Goal: Task Accomplishment & Management: Complete application form

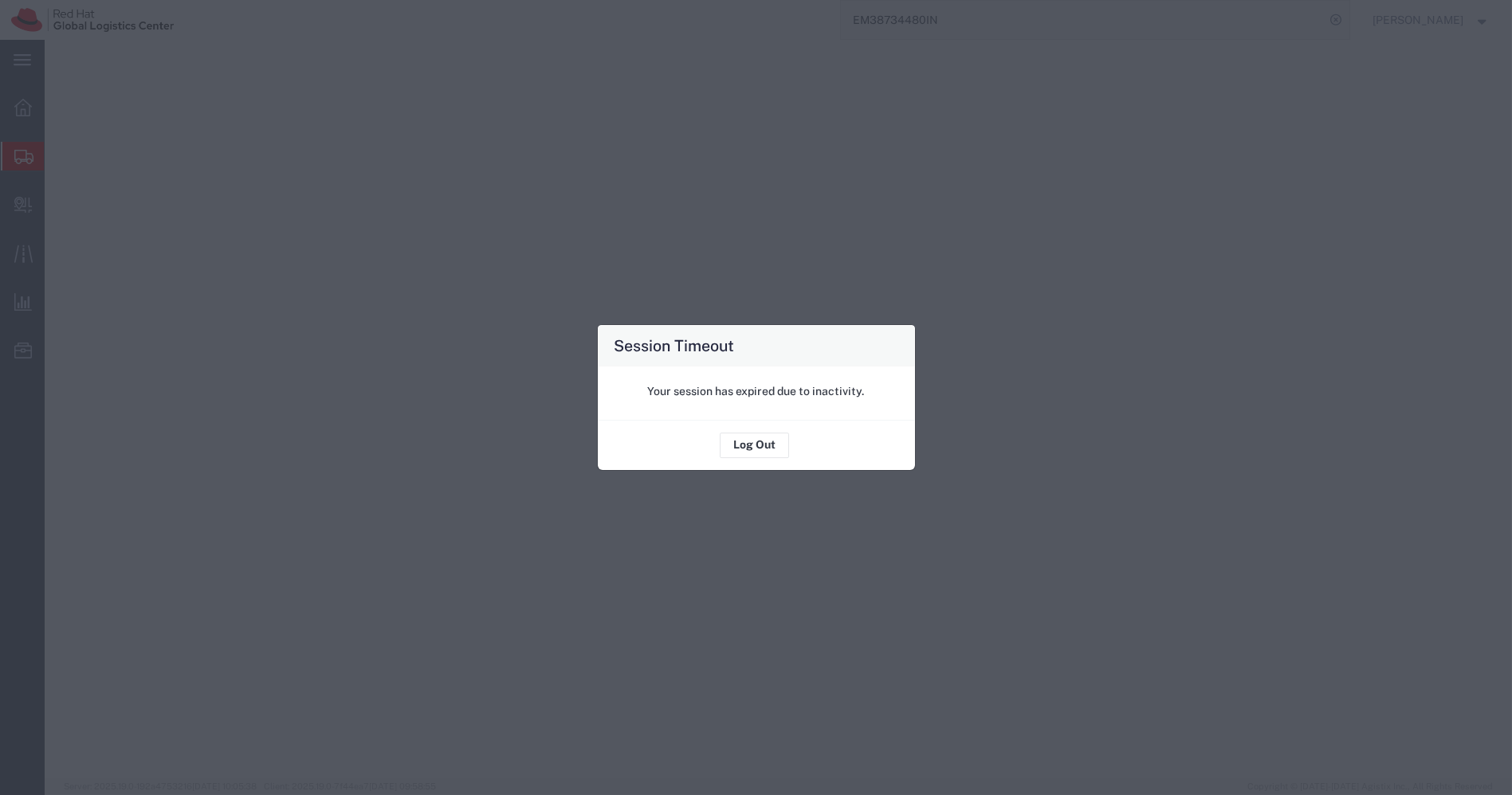
select select
select select "ACTYP"
select select "WORKORDR"
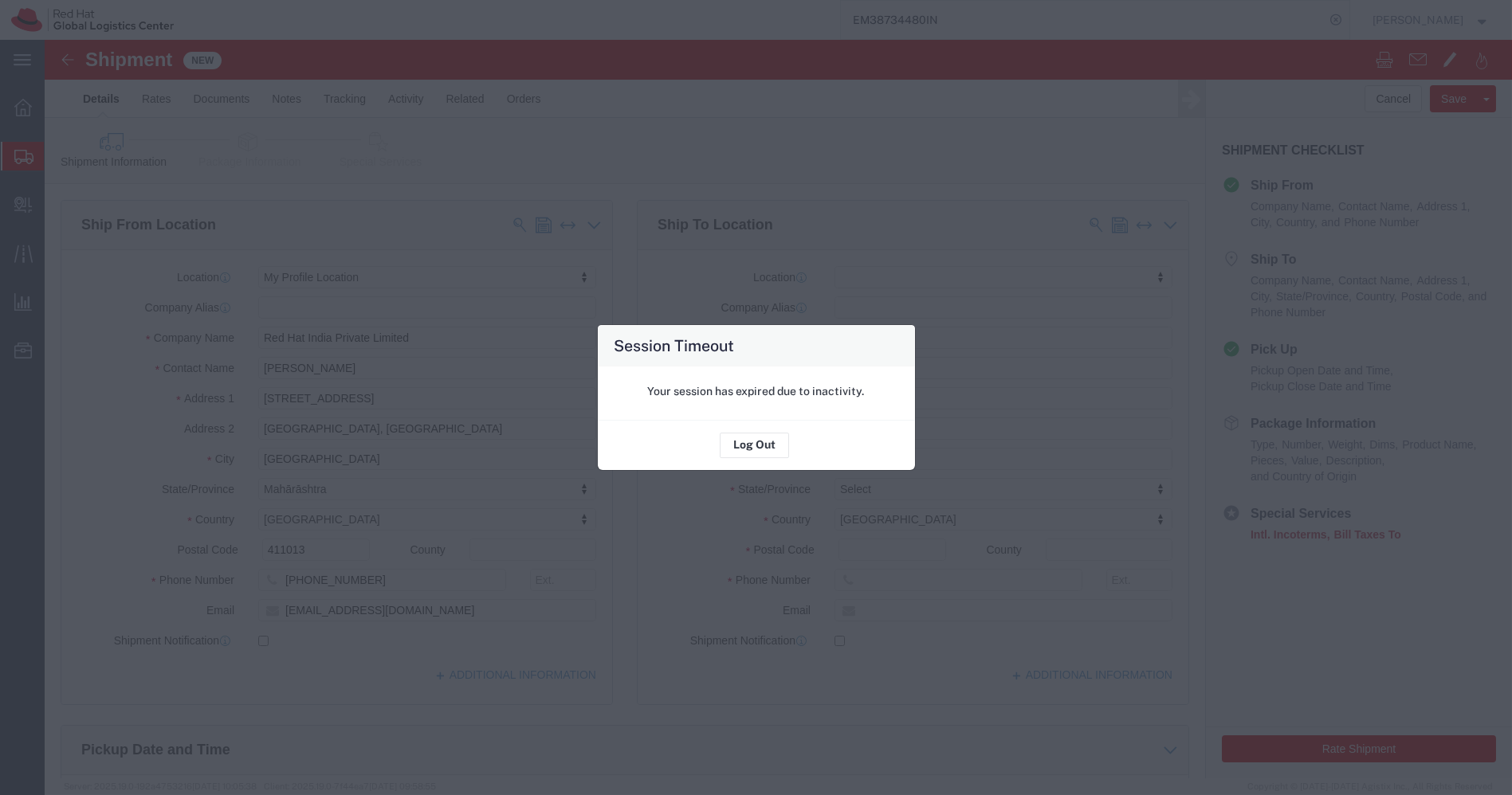
scroll to position [625, 0]
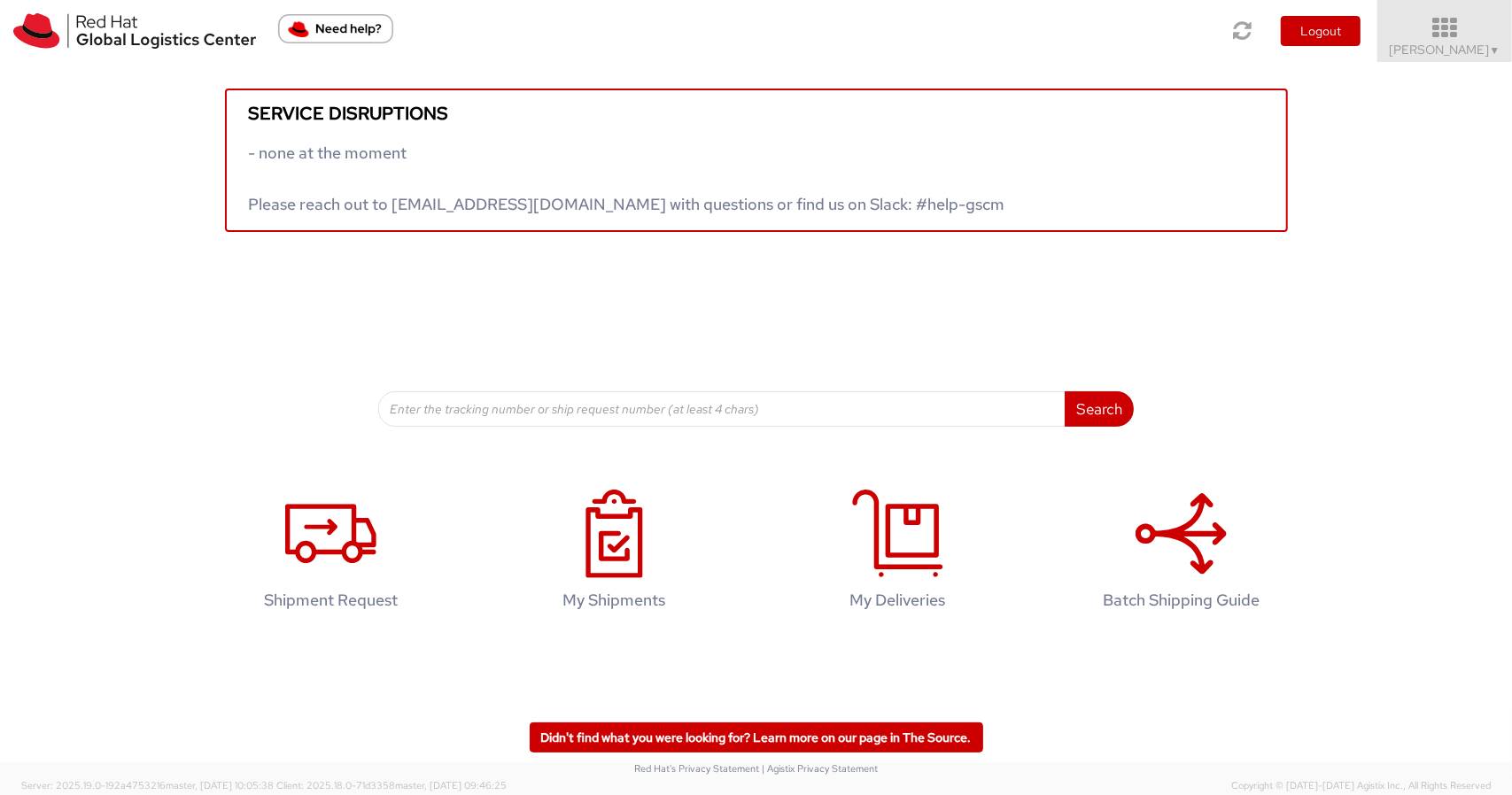
click at [1461, 40] on icon at bounding box center [1445, 28] width 155 height 25
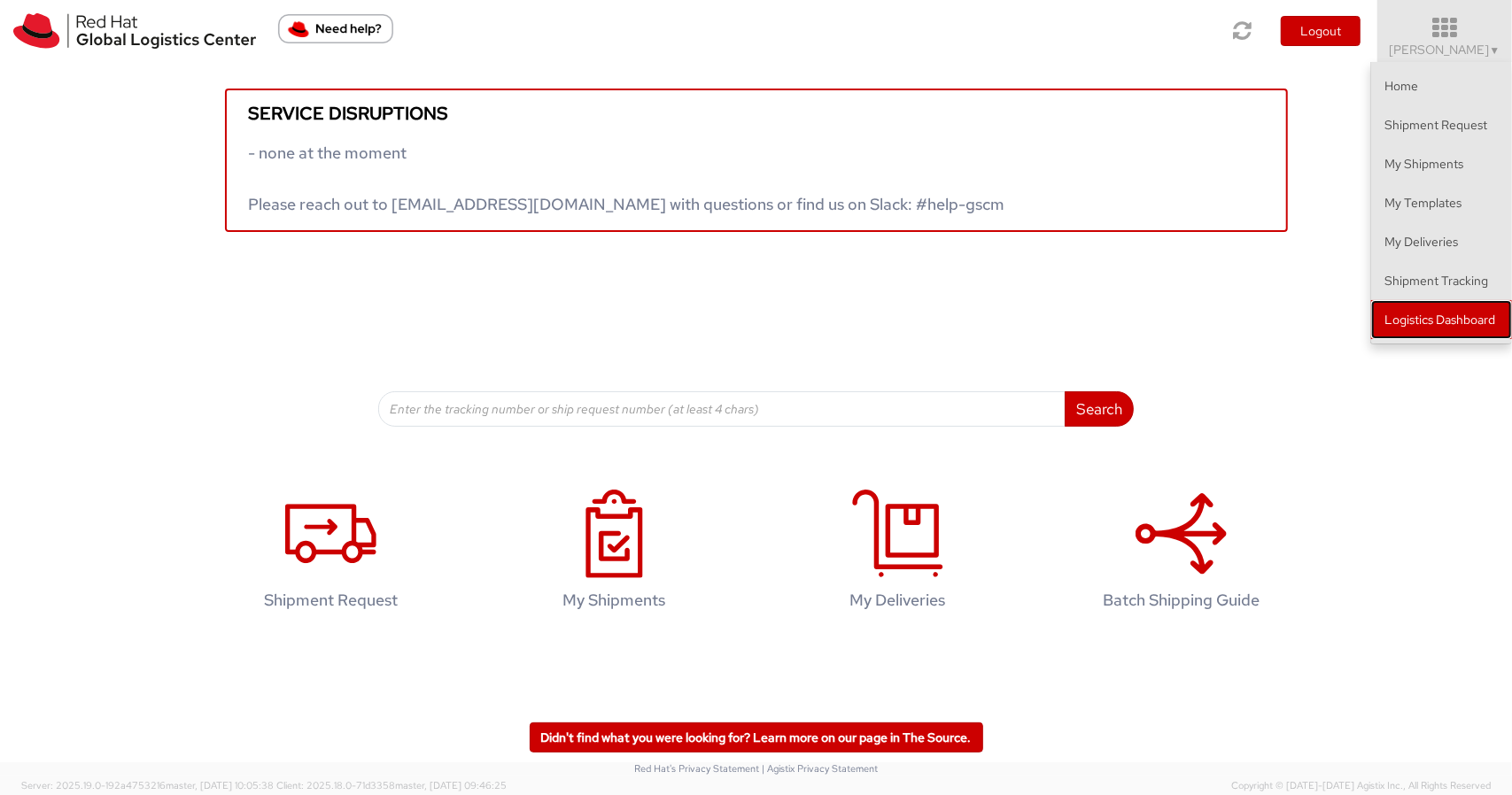
click at [1421, 311] on link "Logistics Dashboard" at bounding box center [1441, 320] width 141 height 39
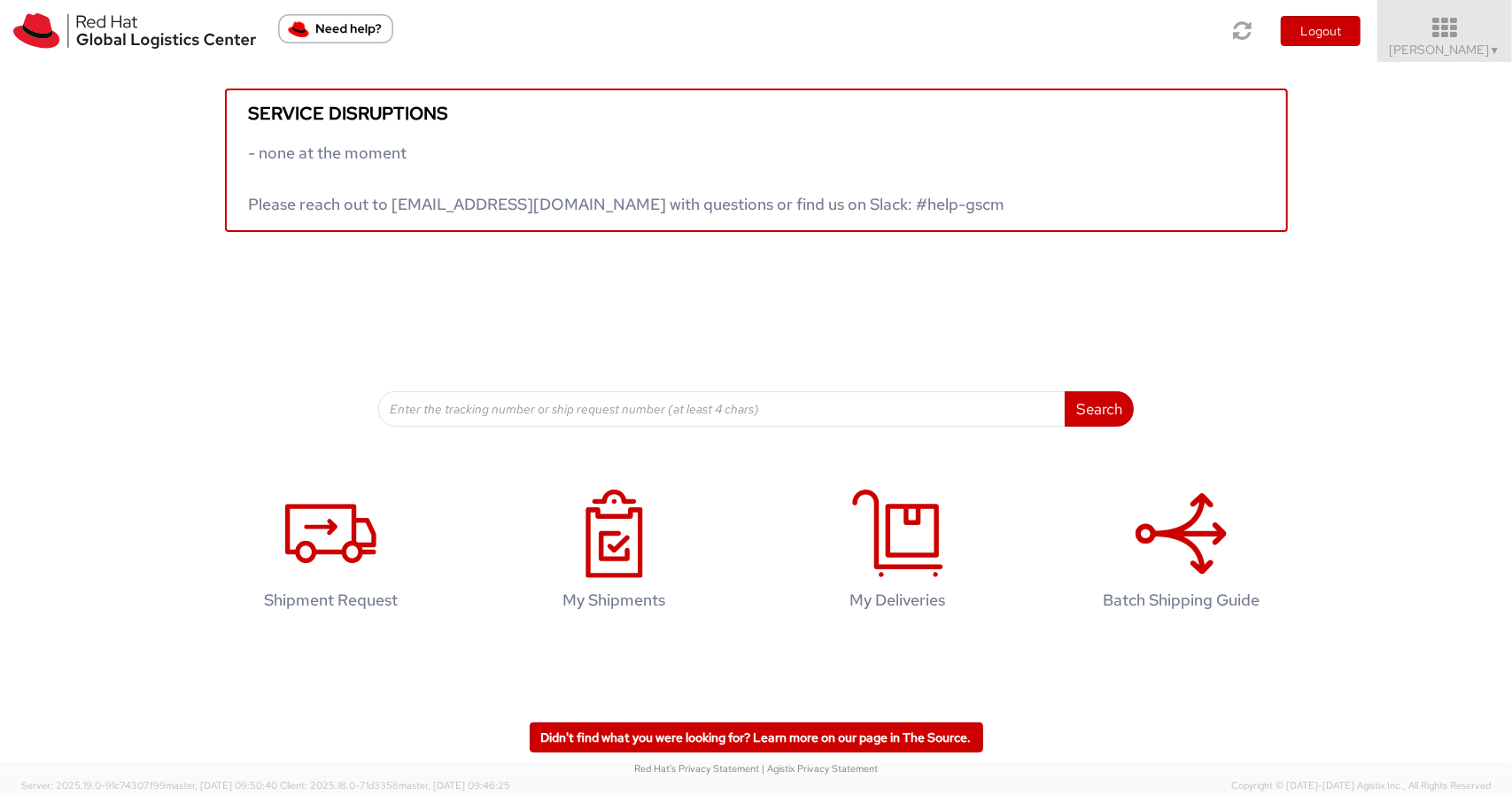
click at [1455, 36] on icon at bounding box center [1445, 28] width 155 height 25
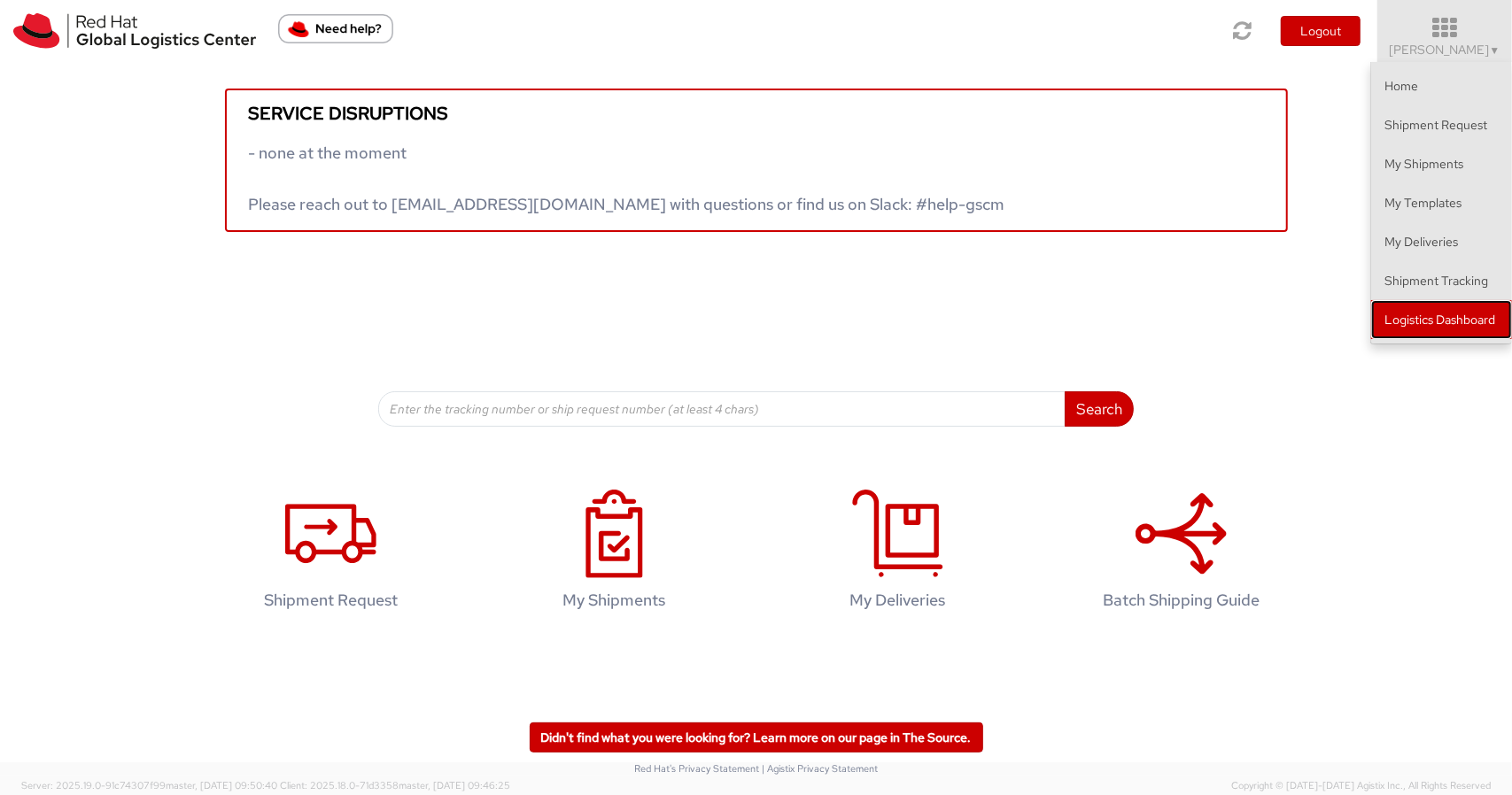
click at [1446, 321] on link "Logistics Dashboard" at bounding box center [1441, 320] width 141 height 39
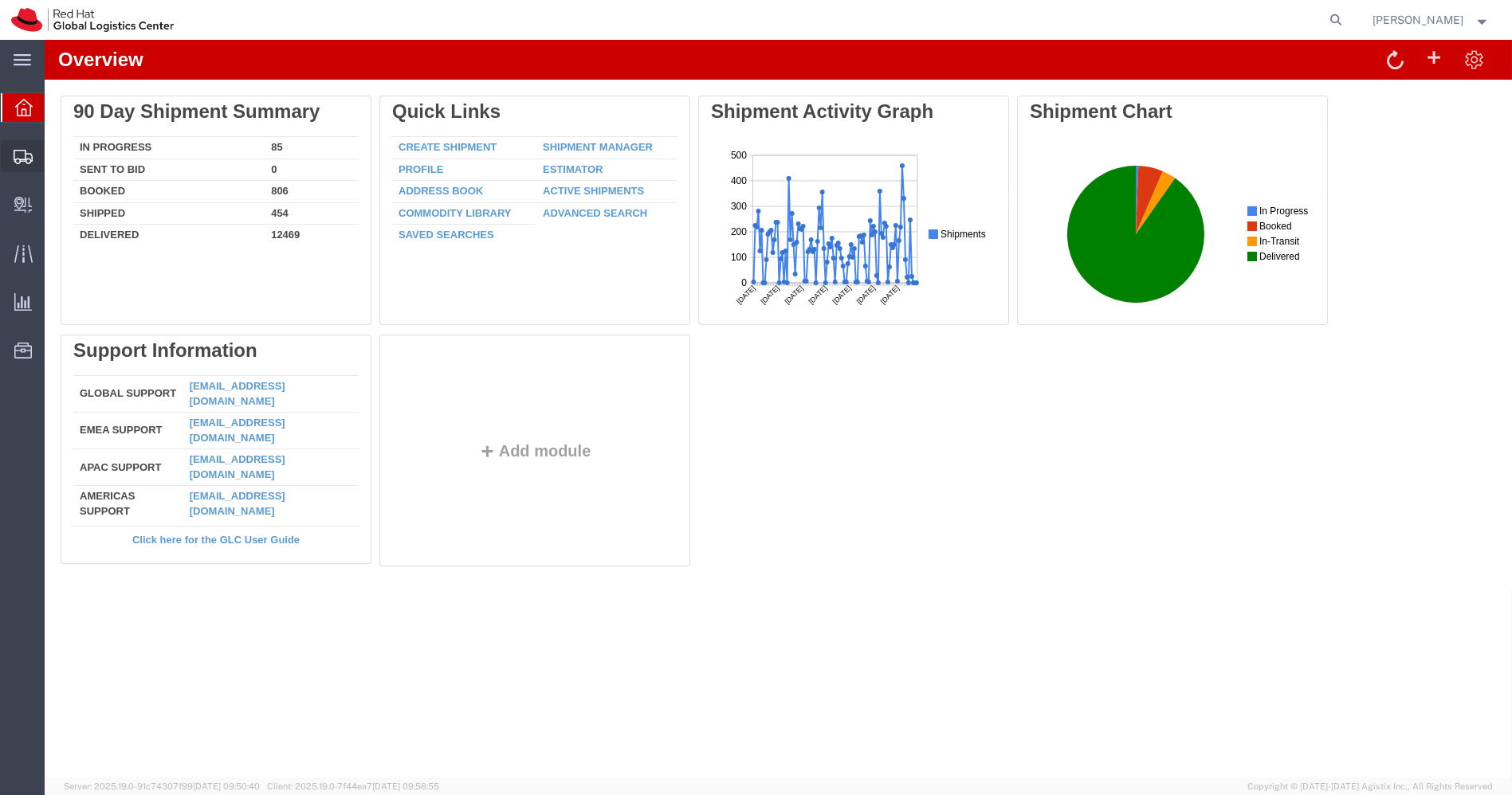
click at [55, 160] on span "Shipments" at bounding box center [49, 156] width 11 height 32
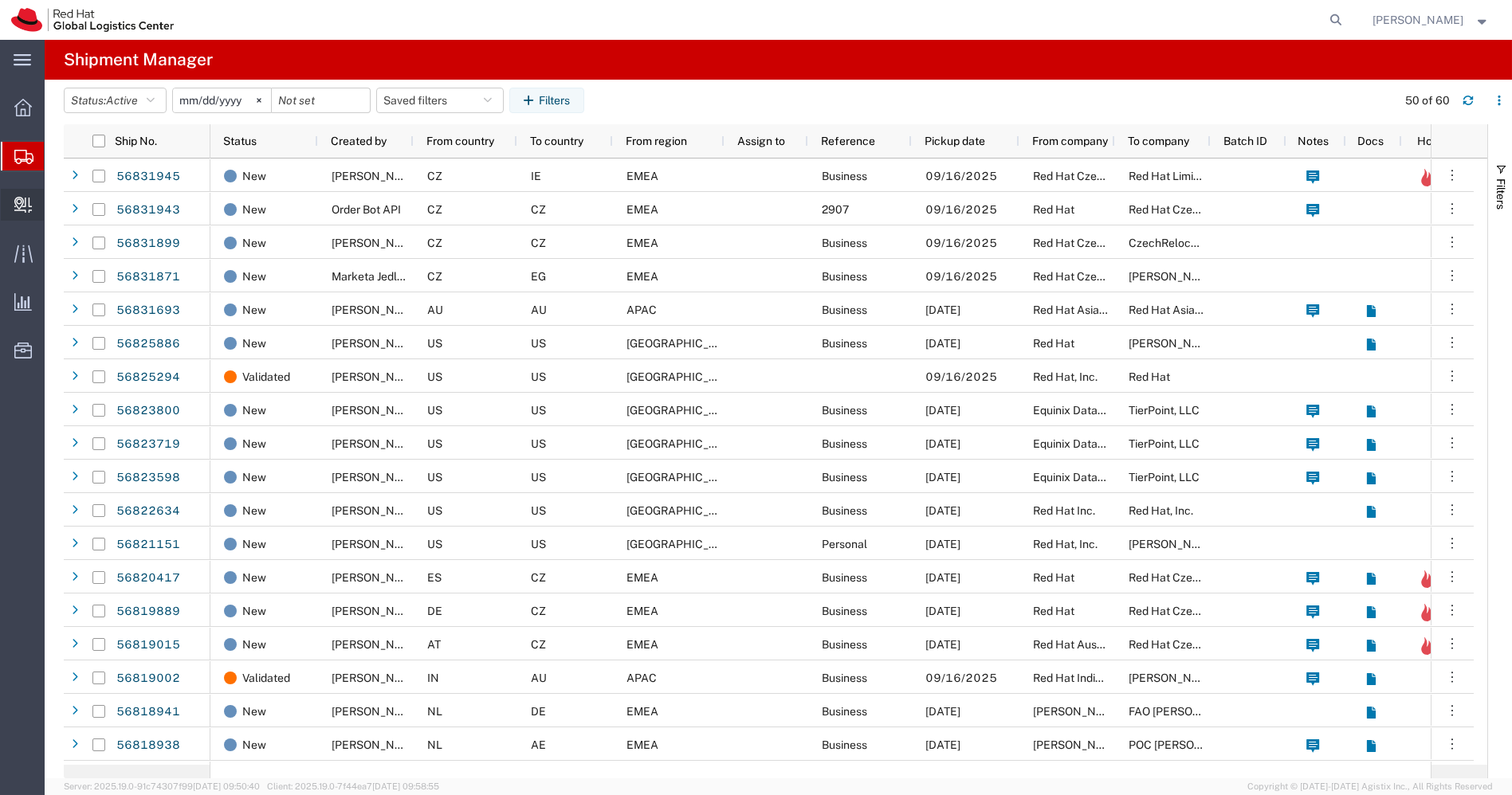
click at [0, 0] on span "Create Delivery" at bounding box center [0, 0] width 0 height 0
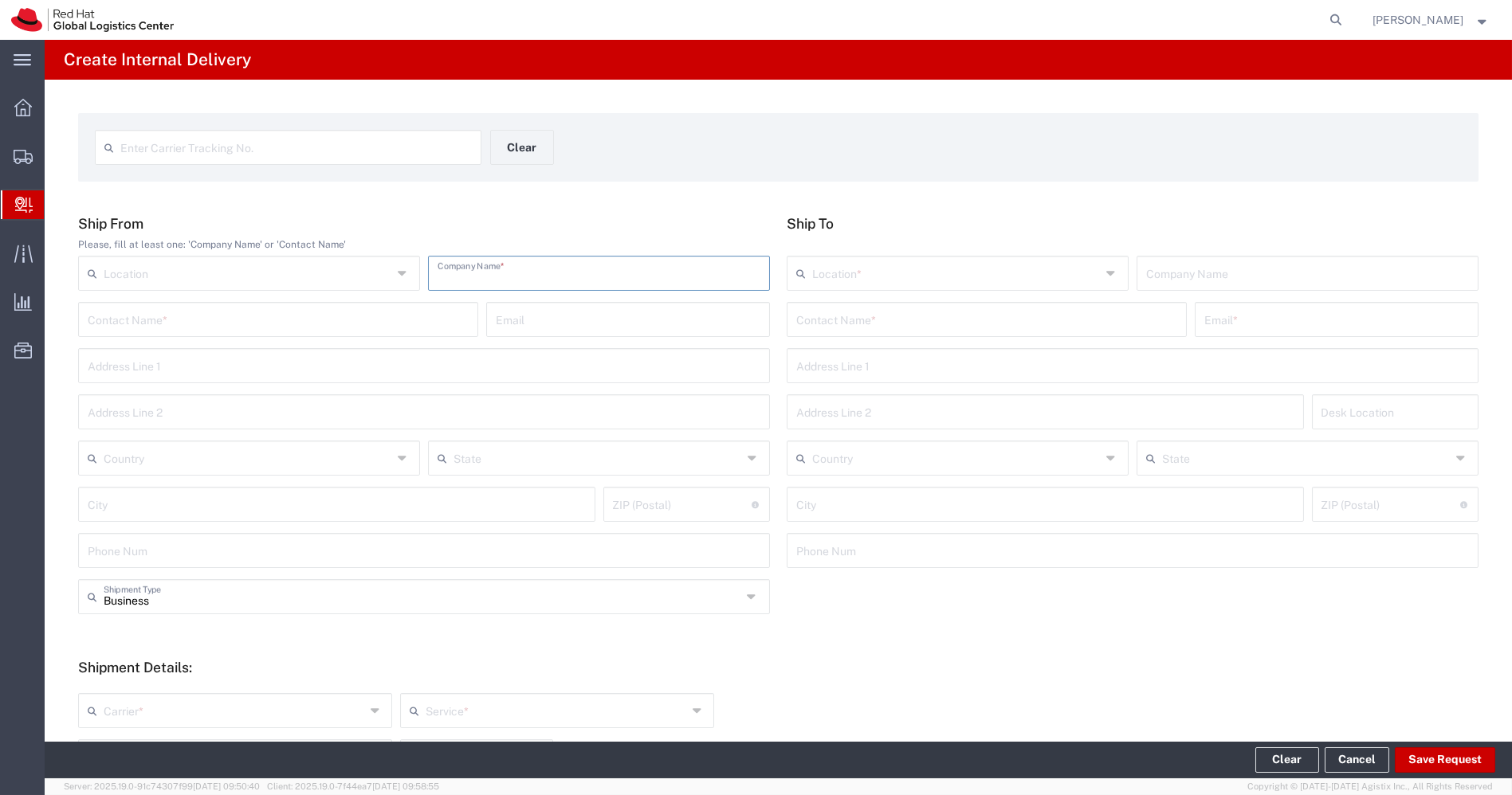
click at [508, 264] on input "text" at bounding box center [599, 272] width 323 height 28
type input "Juniper Networks"
click at [341, 153] on input "text" at bounding box center [296, 147] width 352 height 28
type input "7842368"
click at [951, 328] on input "text" at bounding box center [986, 318] width 381 height 28
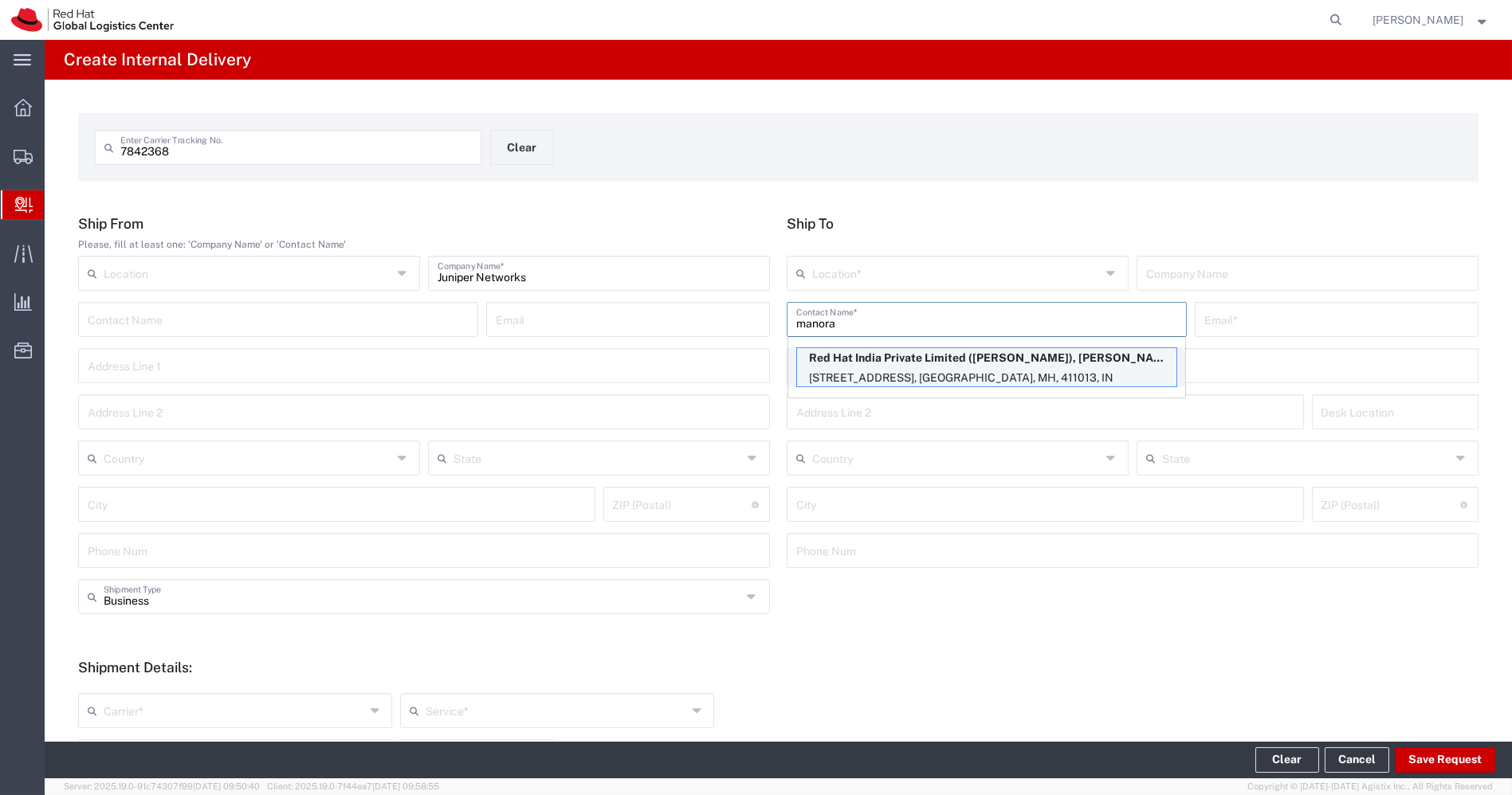
type input "manora"
click at [947, 381] on p "Level 3, Wing A&B, Tower 6, Cybercity, Magarpatta City, Hadapsar, FLEX, PUNE, M…" at bounding box center [986, 378] width 379 height 20
type input "RH - Pune - Tower 6"
type input "Red Hat India Private Limited"
type input "Manoranjan Singh"
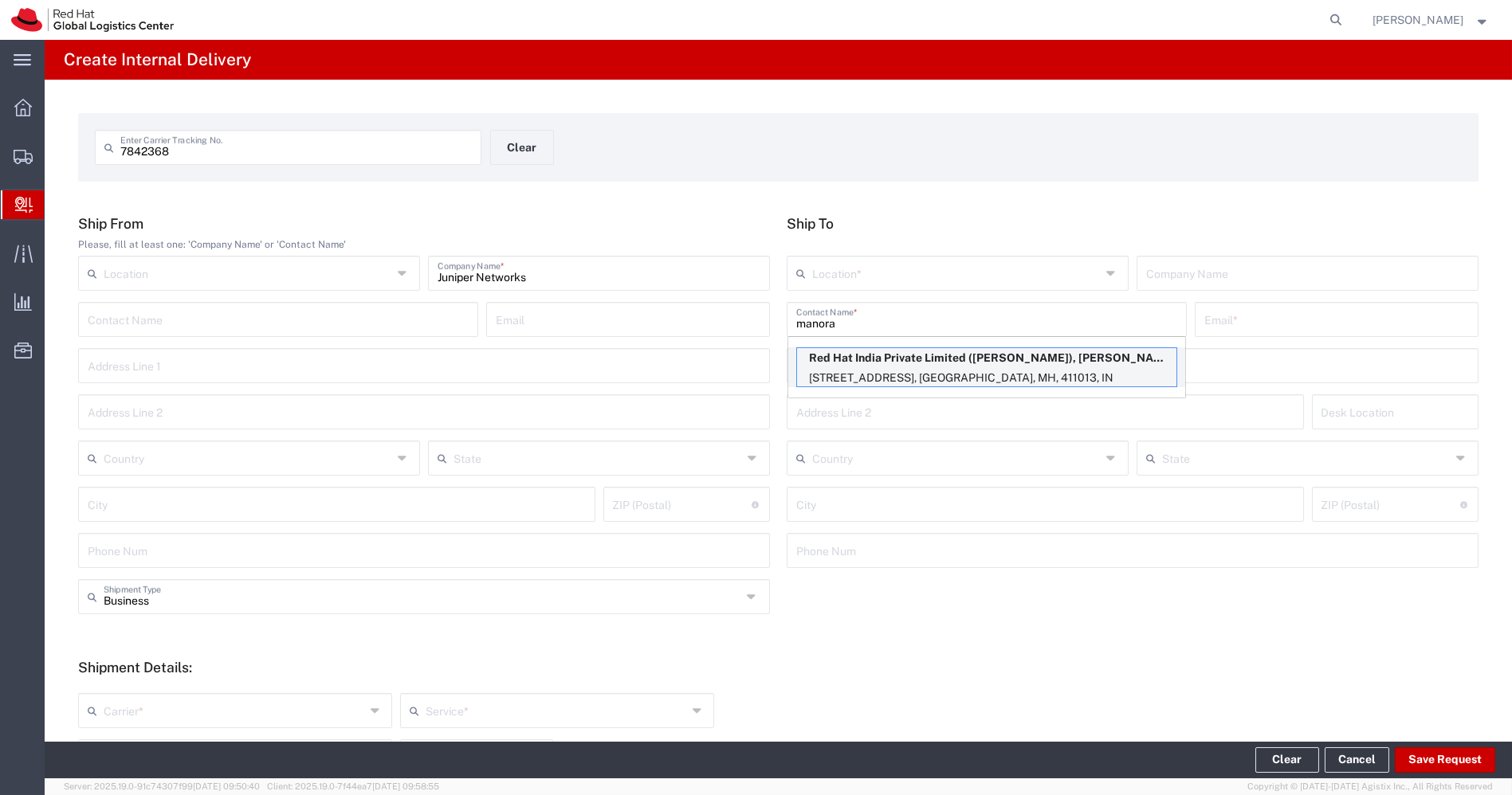
type input "mansingh@redhat.com"
type input "Level 3, Wing A&B, Tower 6, Cybercity"
type input "Magarpatta City, Hadapsar"
type input "FLEX"
type input "India"
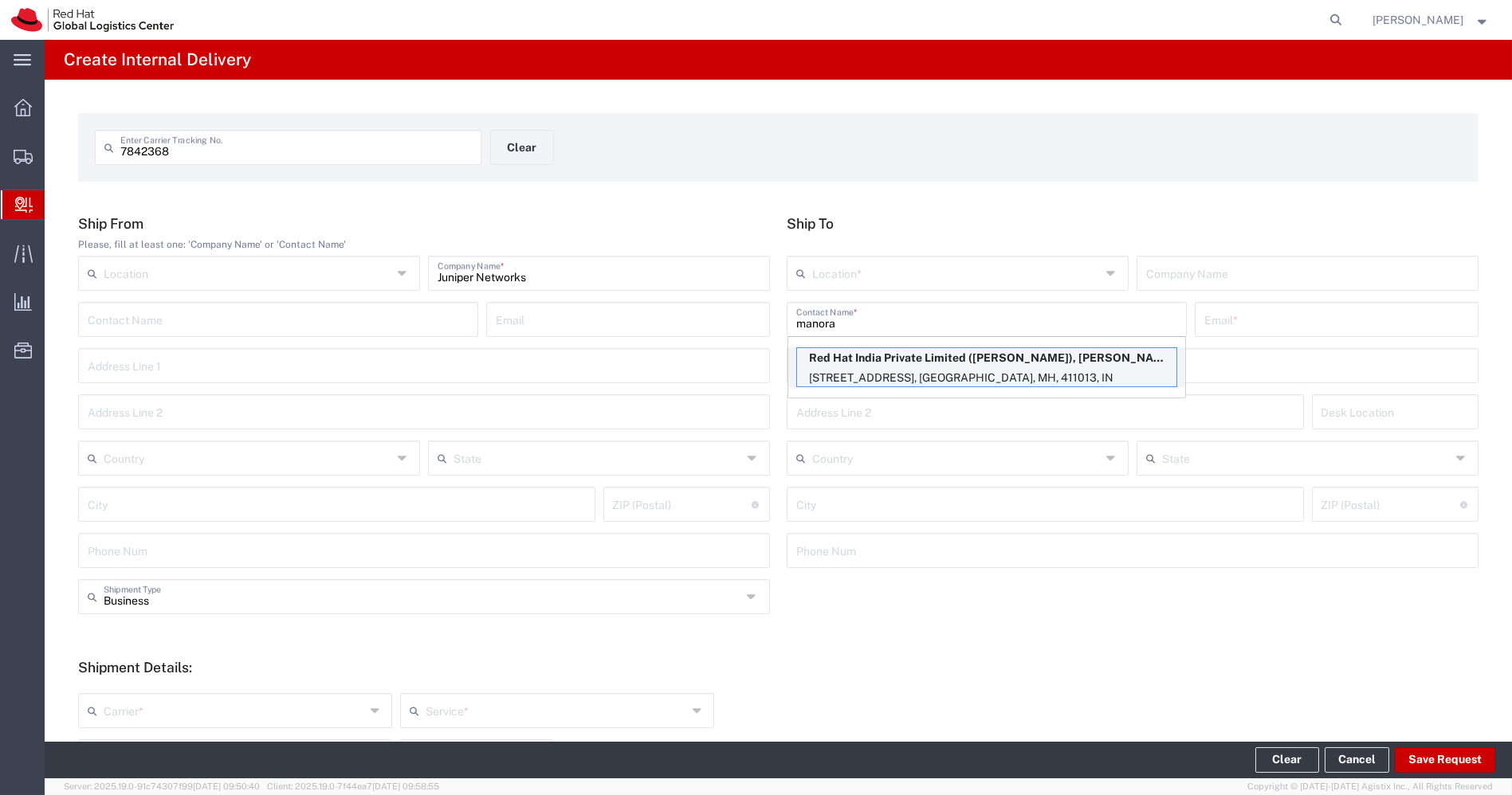
type input "PUNE"
type input "411013"
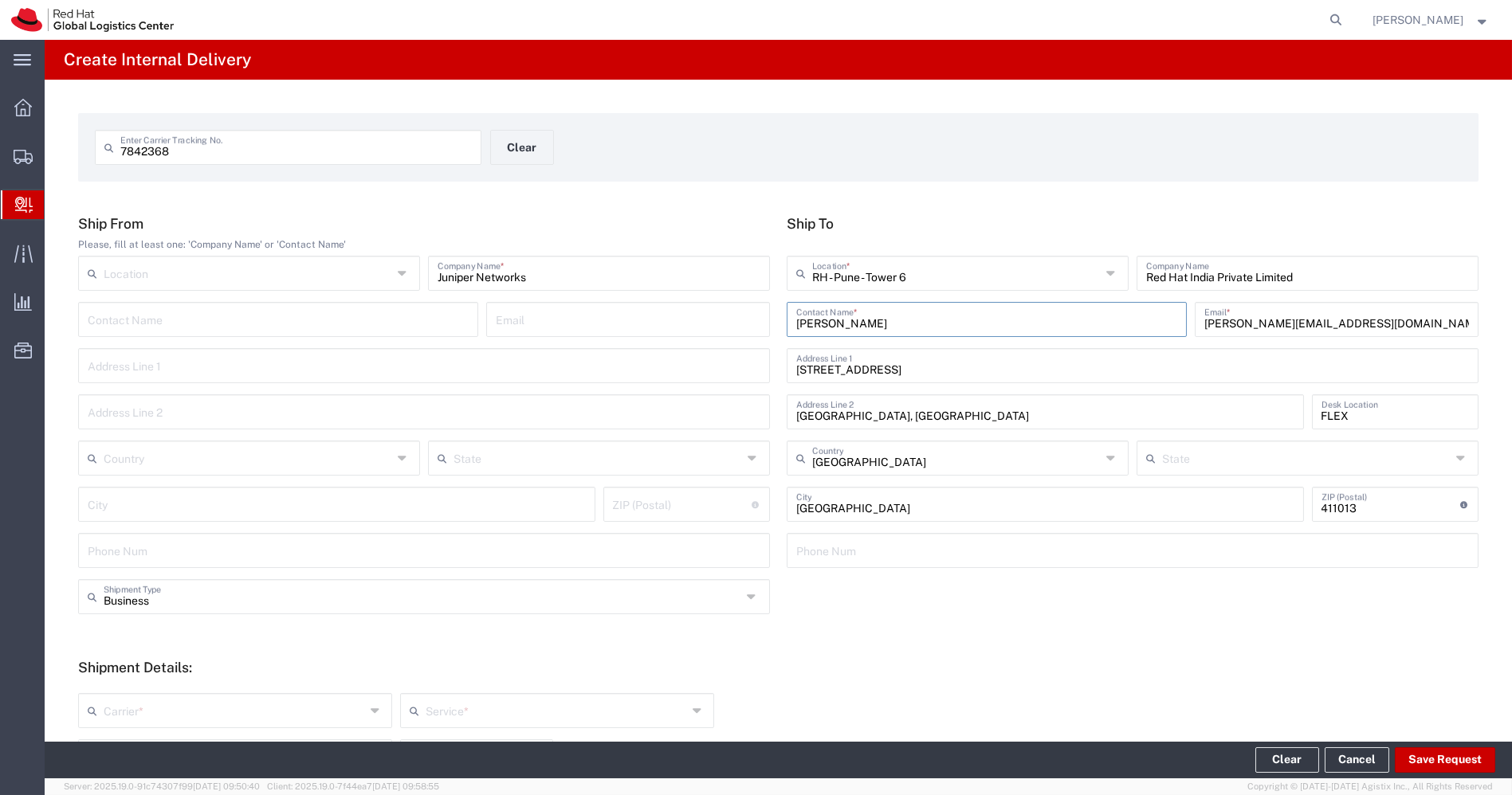
type input "Mahārāshtra"
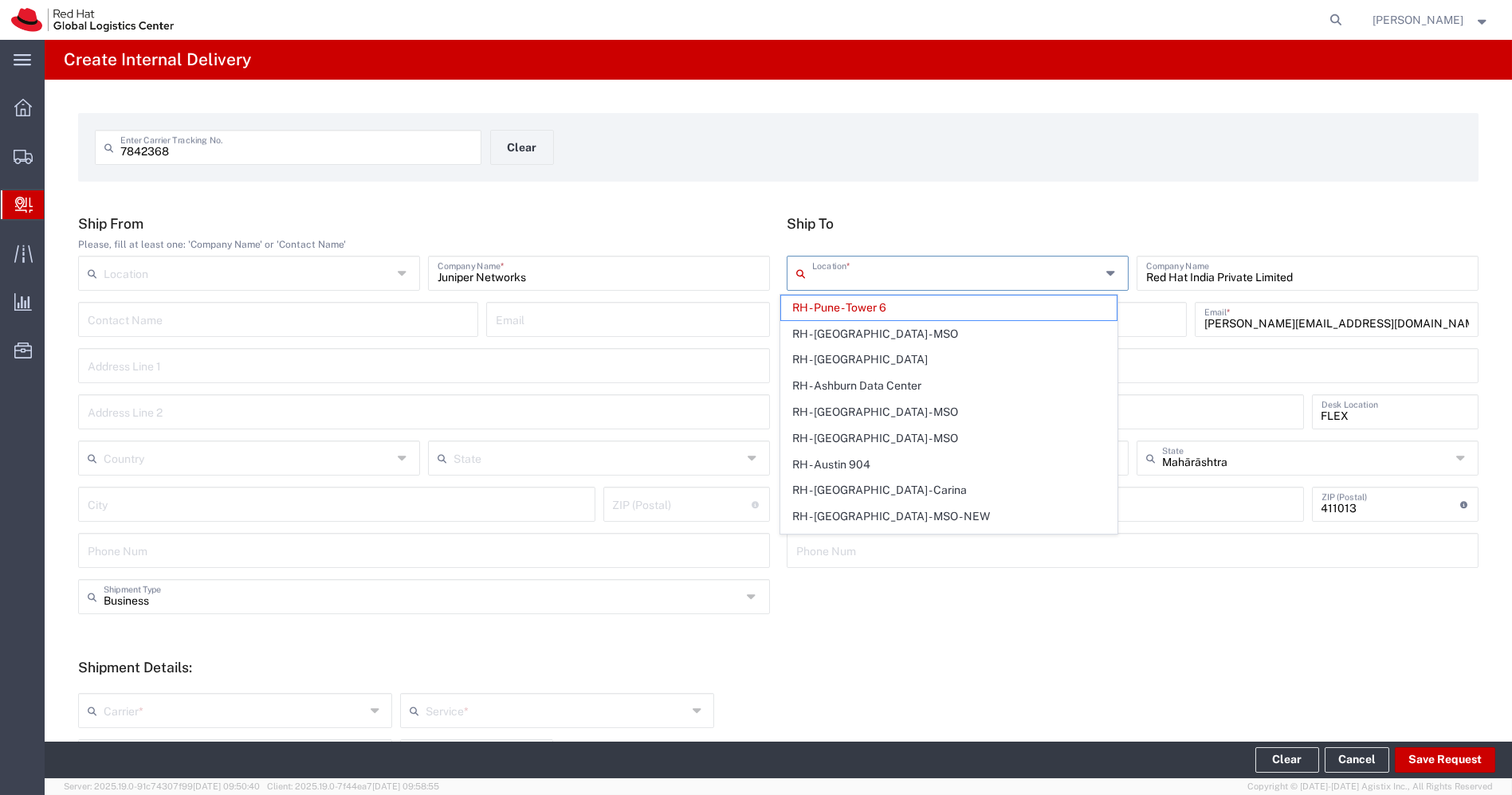
click at [952, 284] on input "text" at bounding box center [956, 272] width 289 height 28
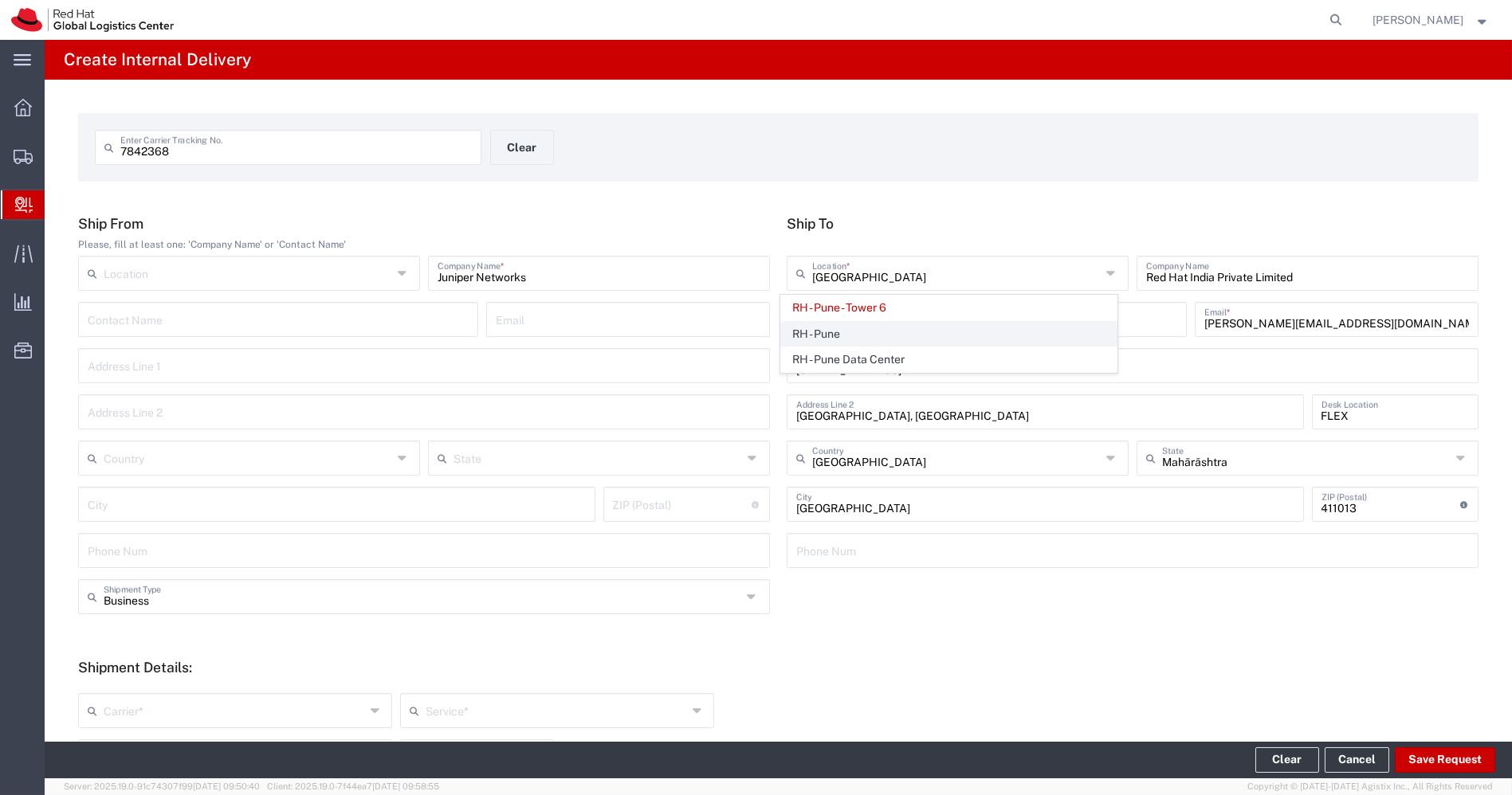
click at [872, 324] on span "RH - Pune" at bounding box center [949, 334] width 336 height 25
type input "RH - Pune"
type input "Tower-X Level 1, Cyber City"
type input "2066817173"
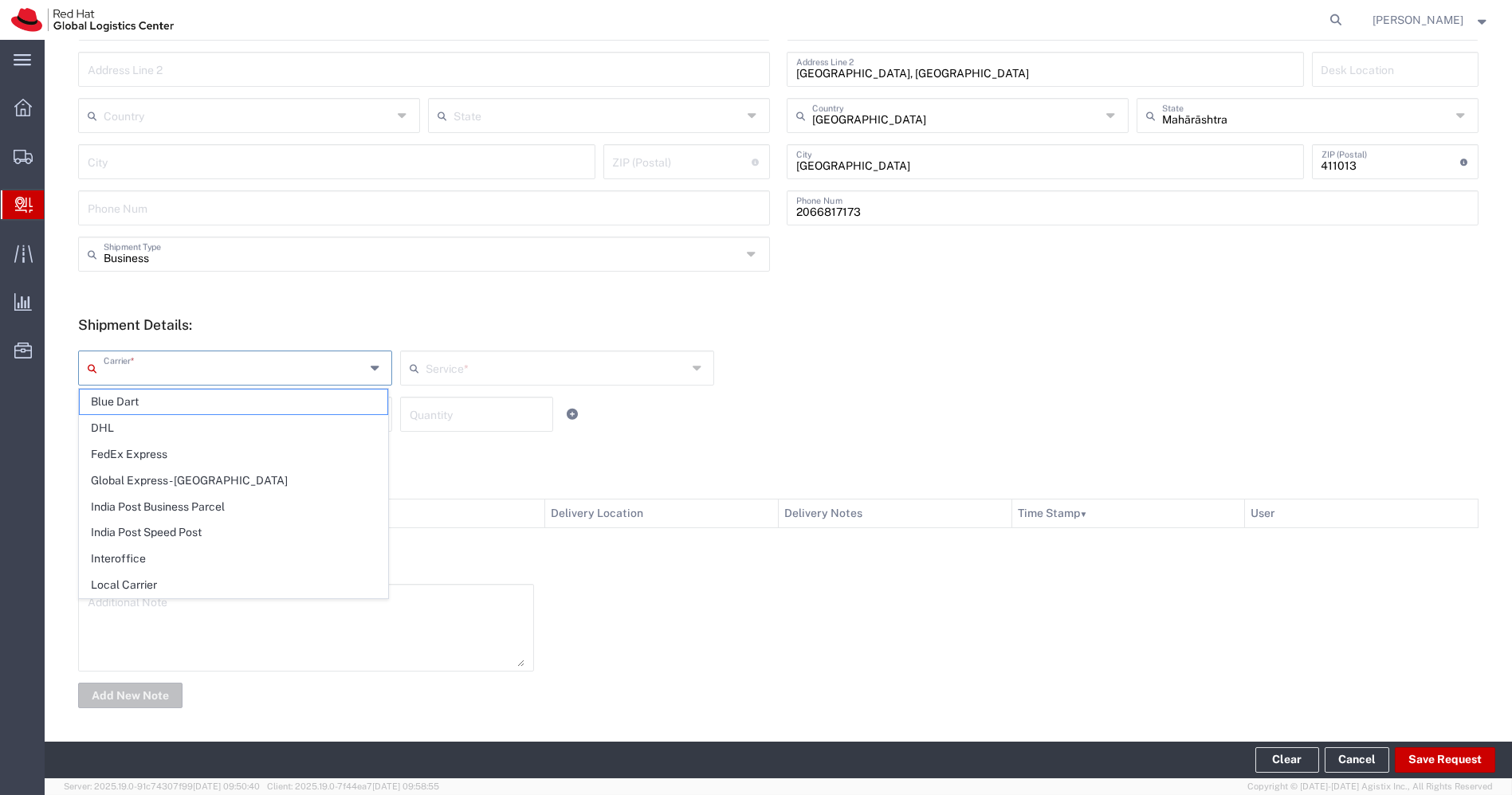
click at [344, 370] on input "text" at bounding box center [234, 367] width 261 height 28
click at [148, 587] on span "Local Carrier" at bounding box center [233, 585] width 308 height 25
type input "Local Carrier"
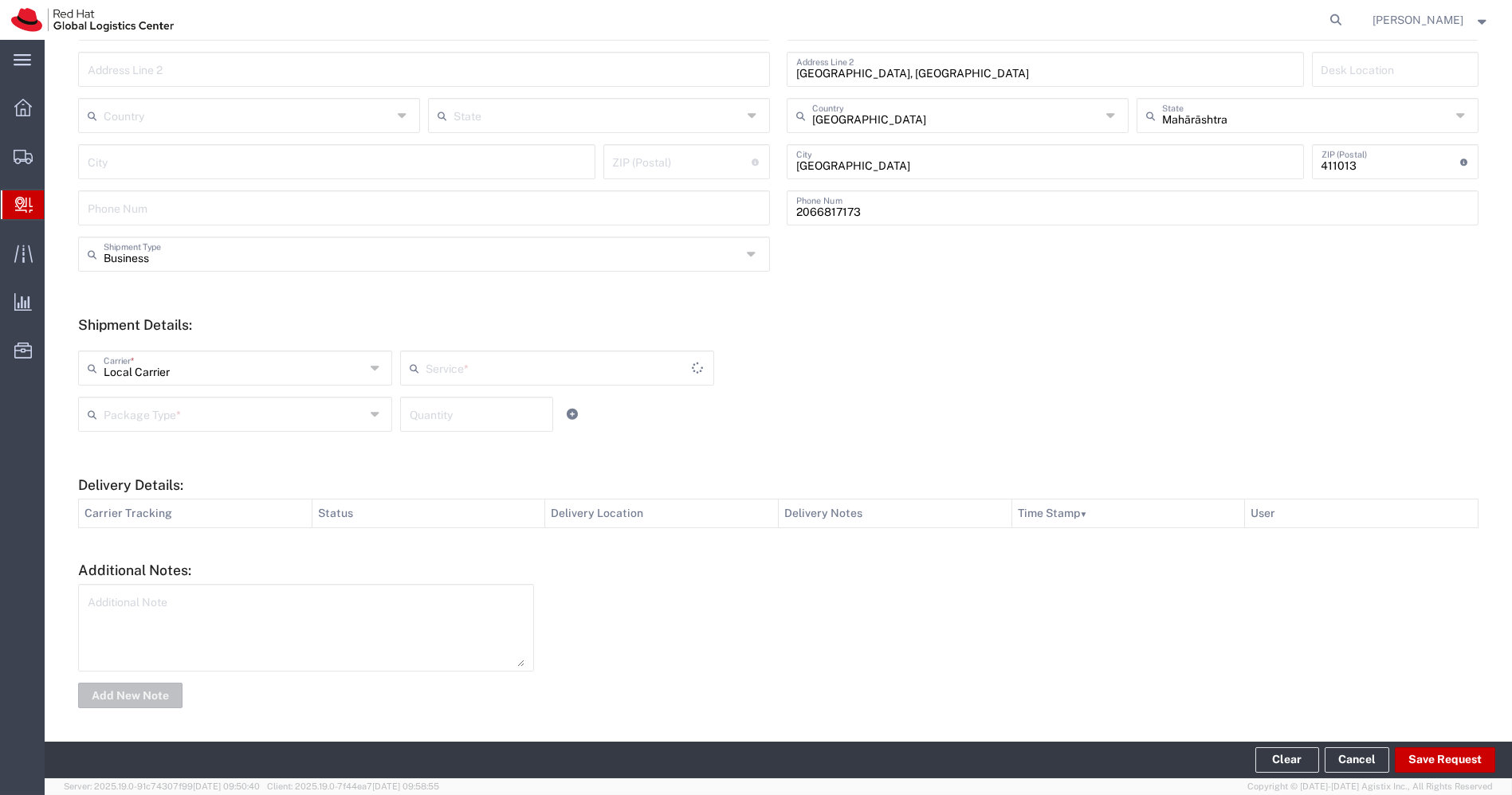
type input "Local_Ground"
click at [351, 410] on input "text" at bounding box center [234, 413] width 261 height 28
click at [240, 489] on span "PAK" at bounding box center [233, 501] width 308 height 25
type input "PAK"
click at [512, 414] on input "number" at bounding box center [476, 413] width 134 height 28
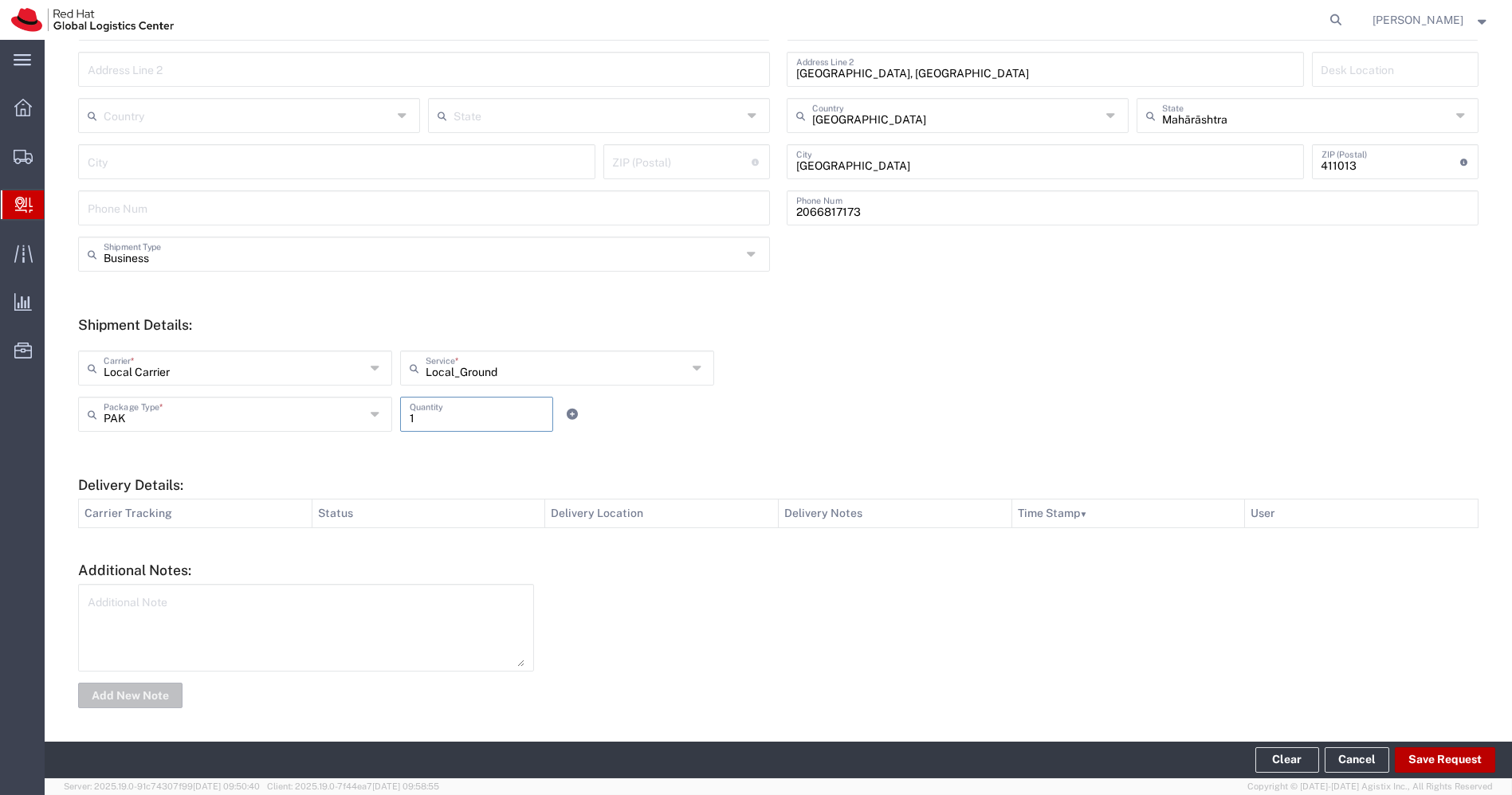
type input "1"
click at [1446, 757] on button "Save Request" at bounding box center [1445, 759] width 100 height 26
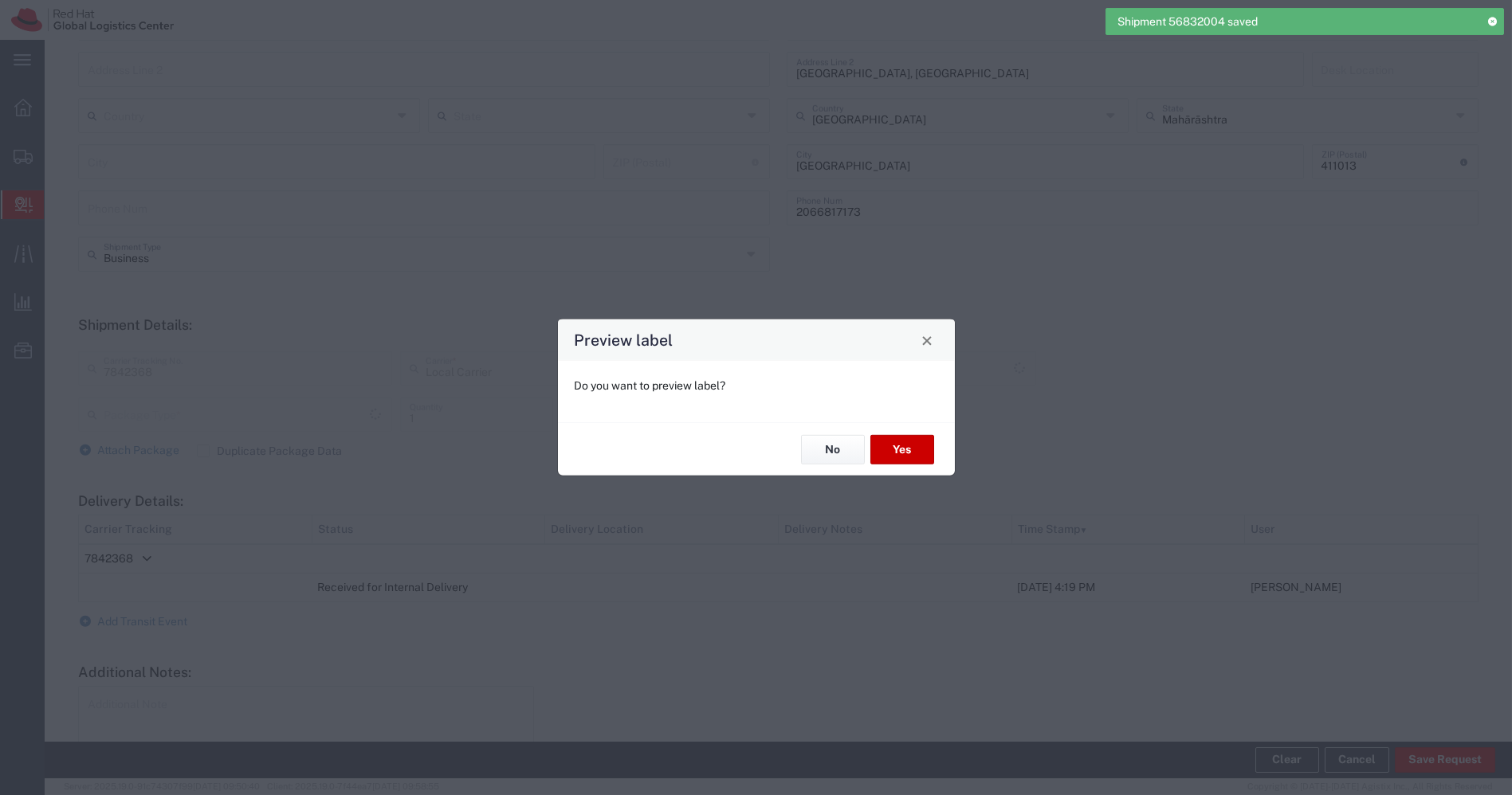
type input "PAK"
type input "Local_Ground"
click at [836, 458] on button "No" at bounding box center [833, 450] width 64 height 30
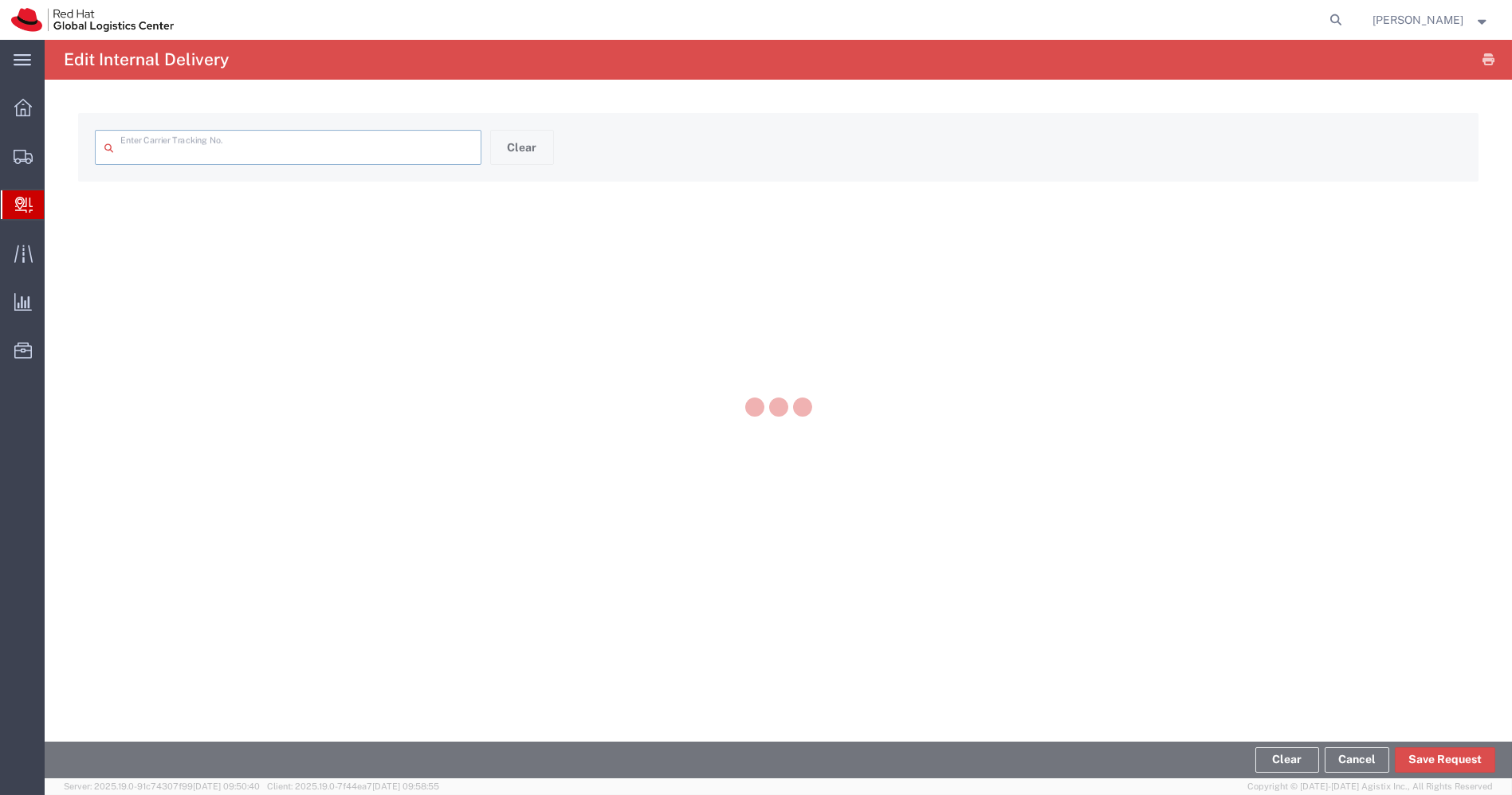
type input "7842368"
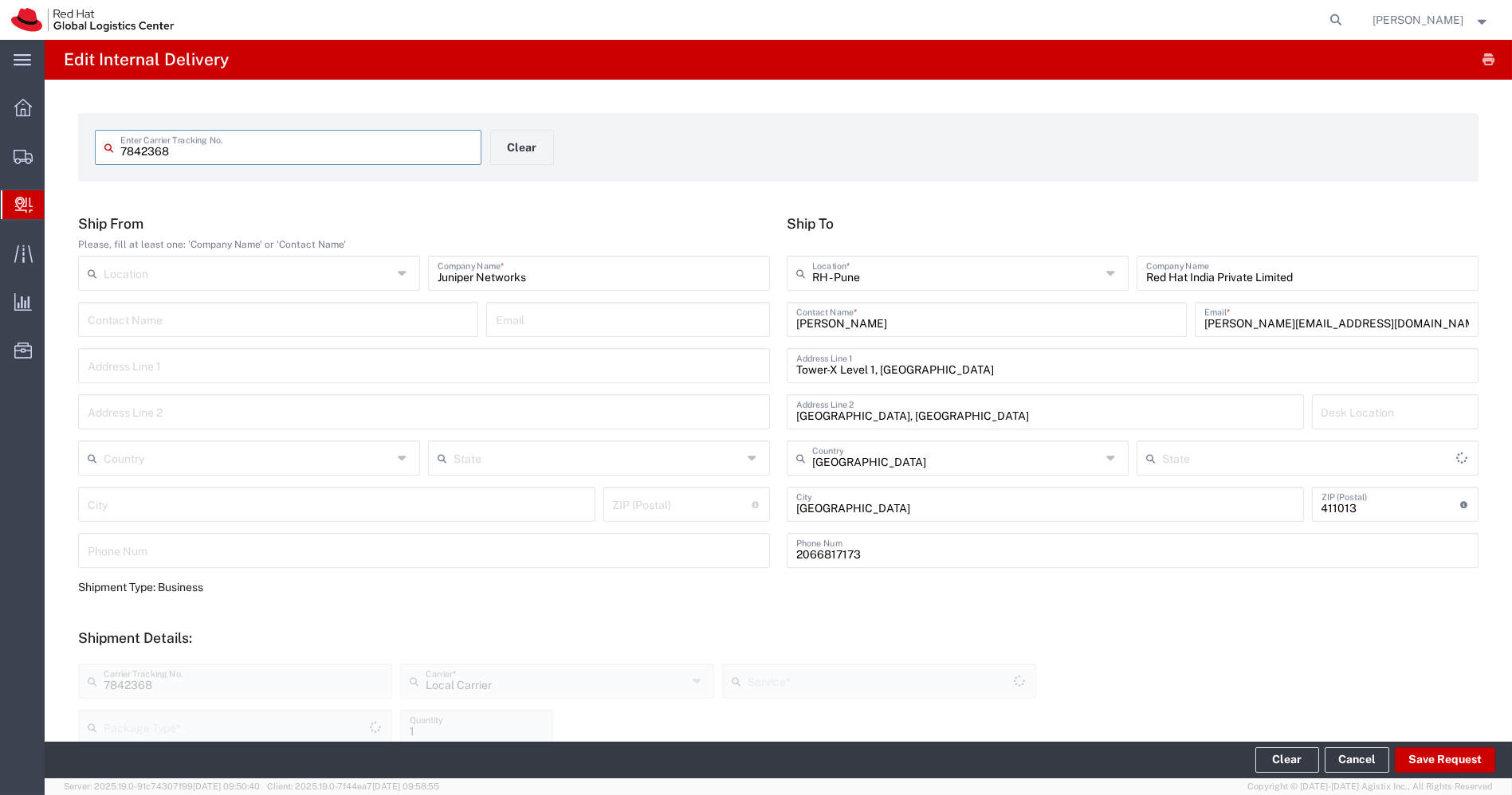
type input "PAK"
type input "Local_Ground"
type input "Mahārāshtra"
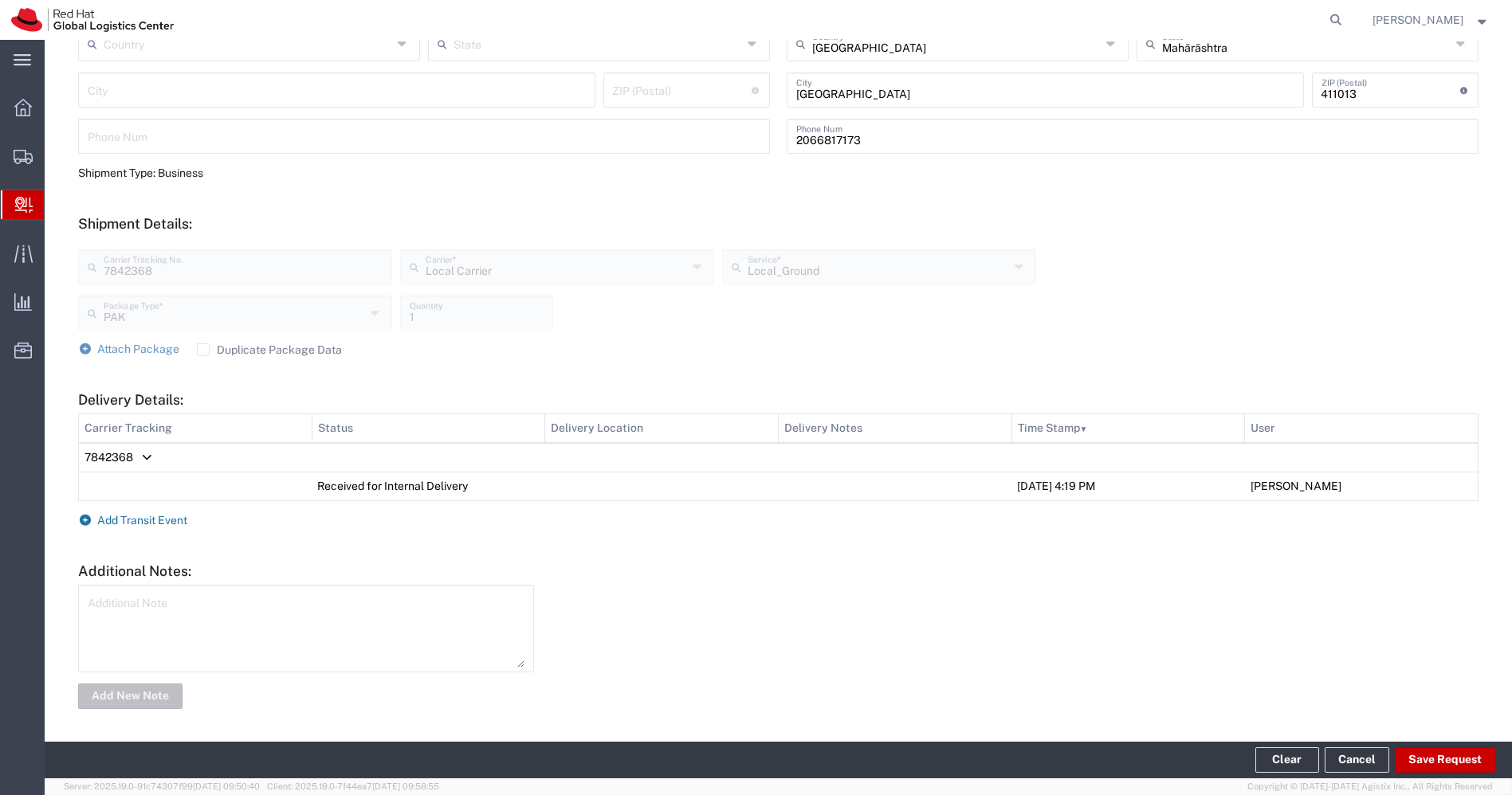
click at [138, 520] on span "Add Transit Event" at bounding box center [143, 520] width 90 height 12
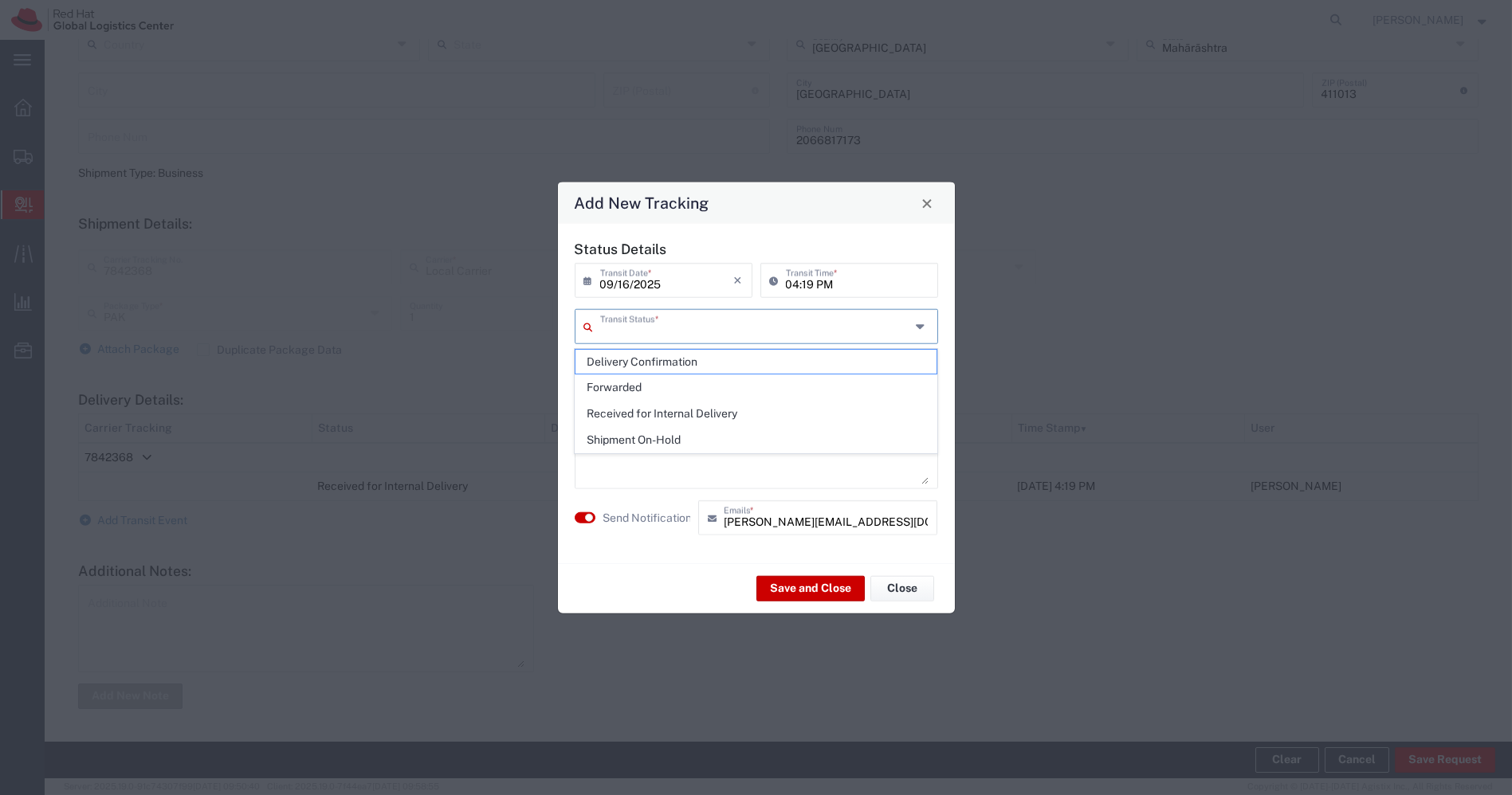
click at [699, 316] on input "text" at bounding box center [756, 326] width 310 height 28
click at [639, 436] on span "Shipment On-Hold" at bounding box center [756, 440] width 361 height 25
type input "Shipment On-Hold"
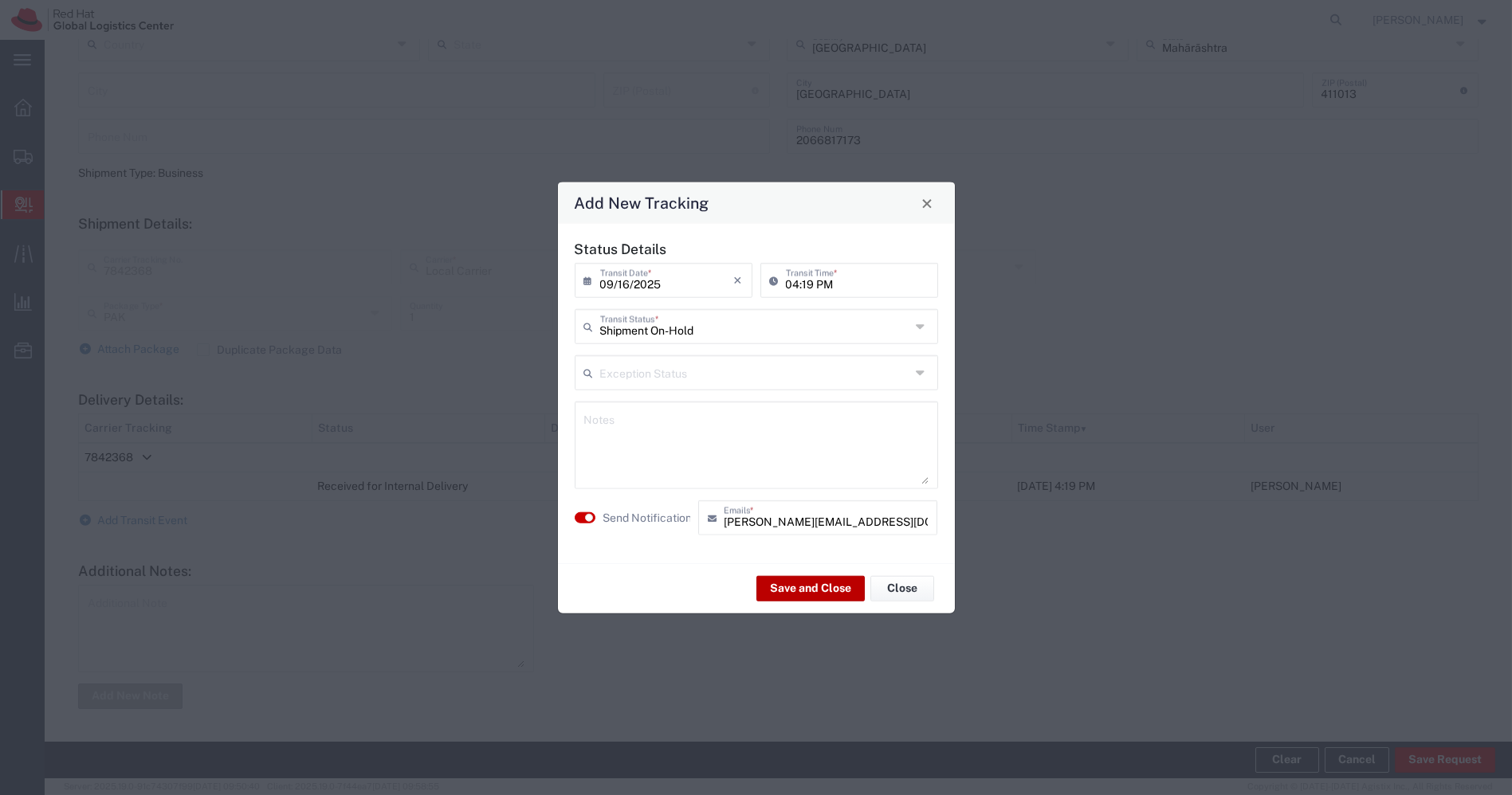
click at [814, 599] on button "Save and Close" at bounding box center [810, 588] width 109 height 26
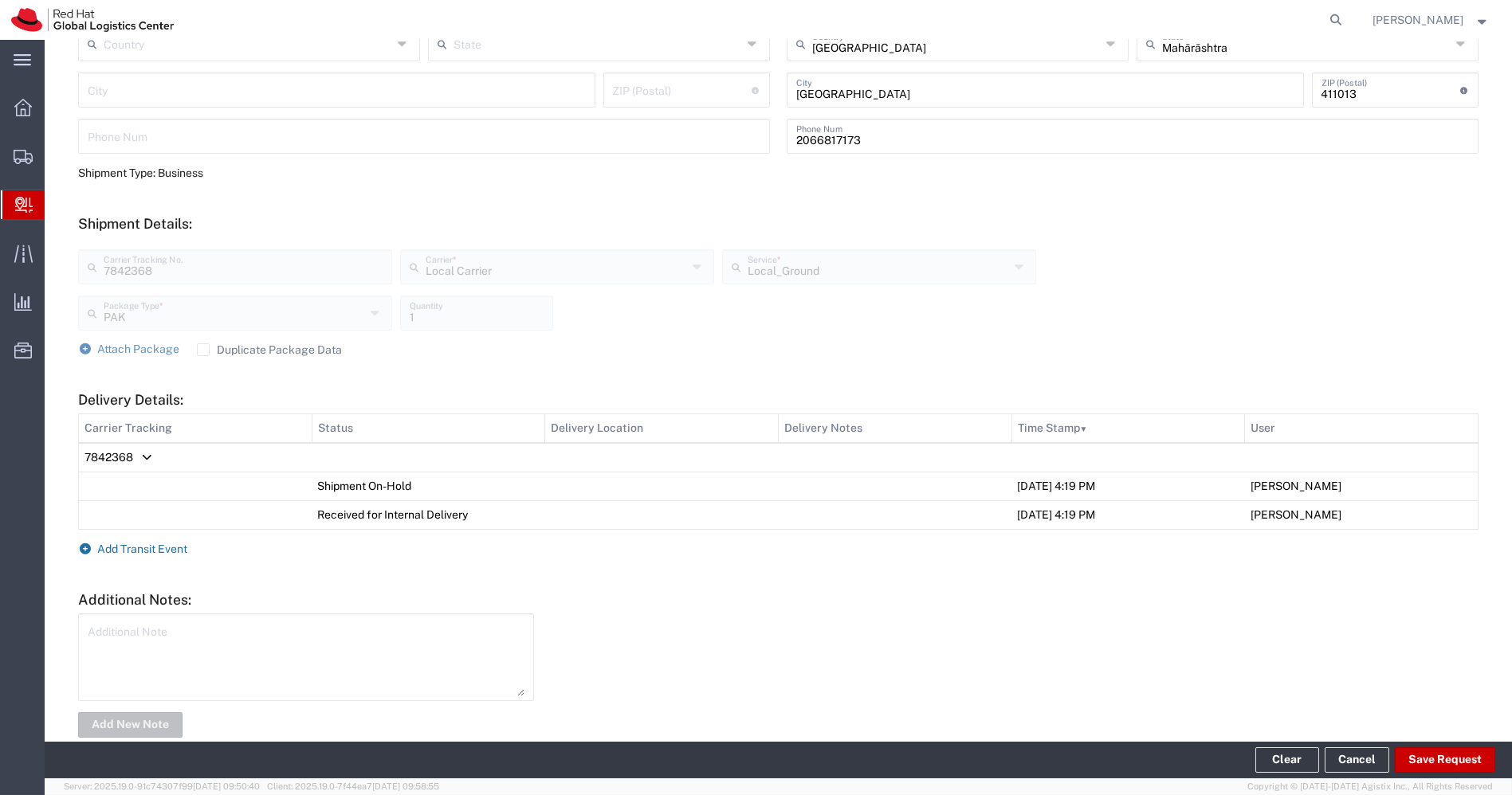
click at [178, 545] on span "Add Transit Event" at bounding box center [143, 548] width 90 height 12
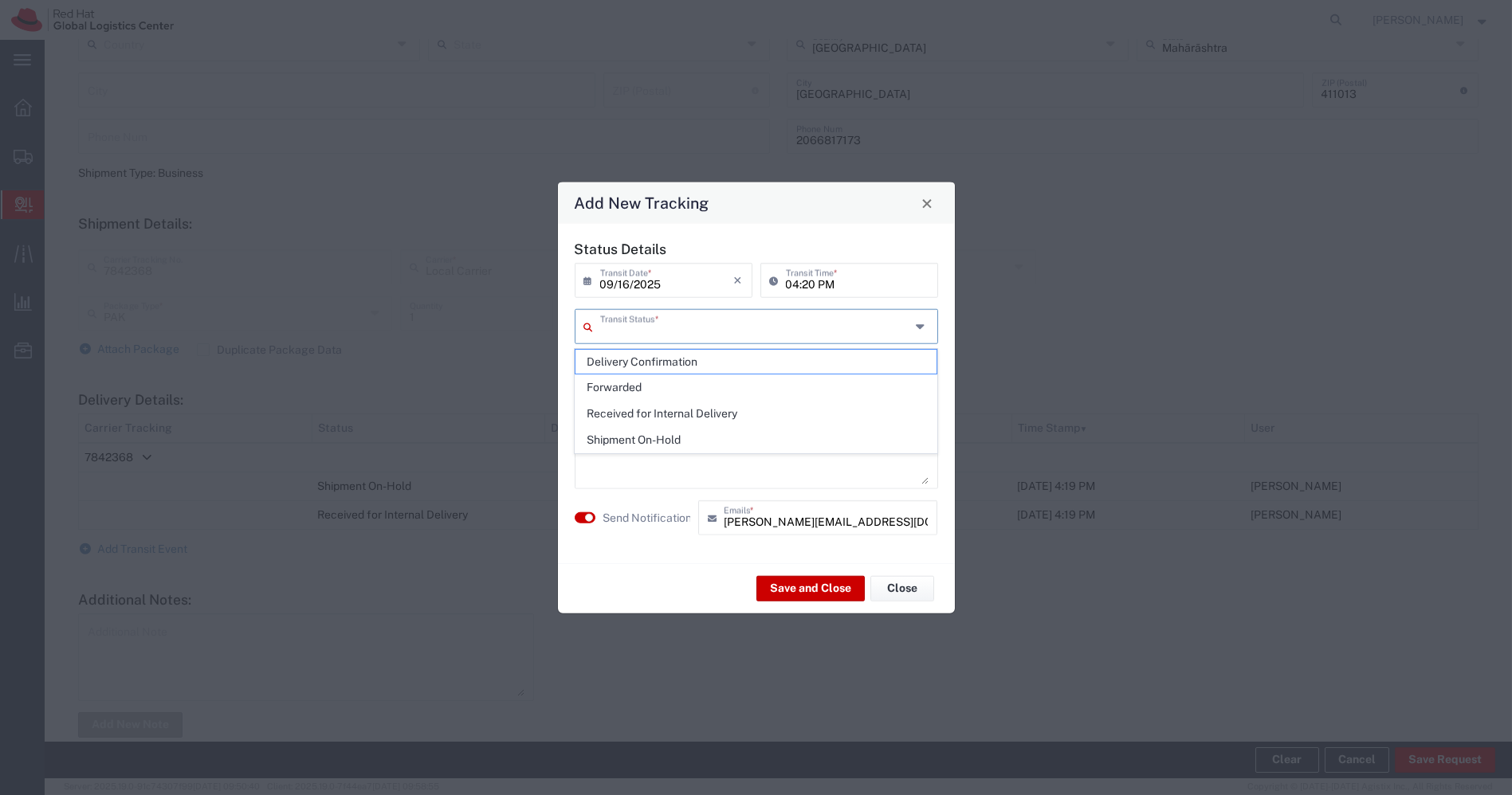
click at [794, 333] on input "text" at bounding box center [756, 326] width 310 height 28
click at [681, 359] on span "Delivery Confirmation" at bounding box center [756, 362] width 361 height 25
type input "Delivery Confirmation"
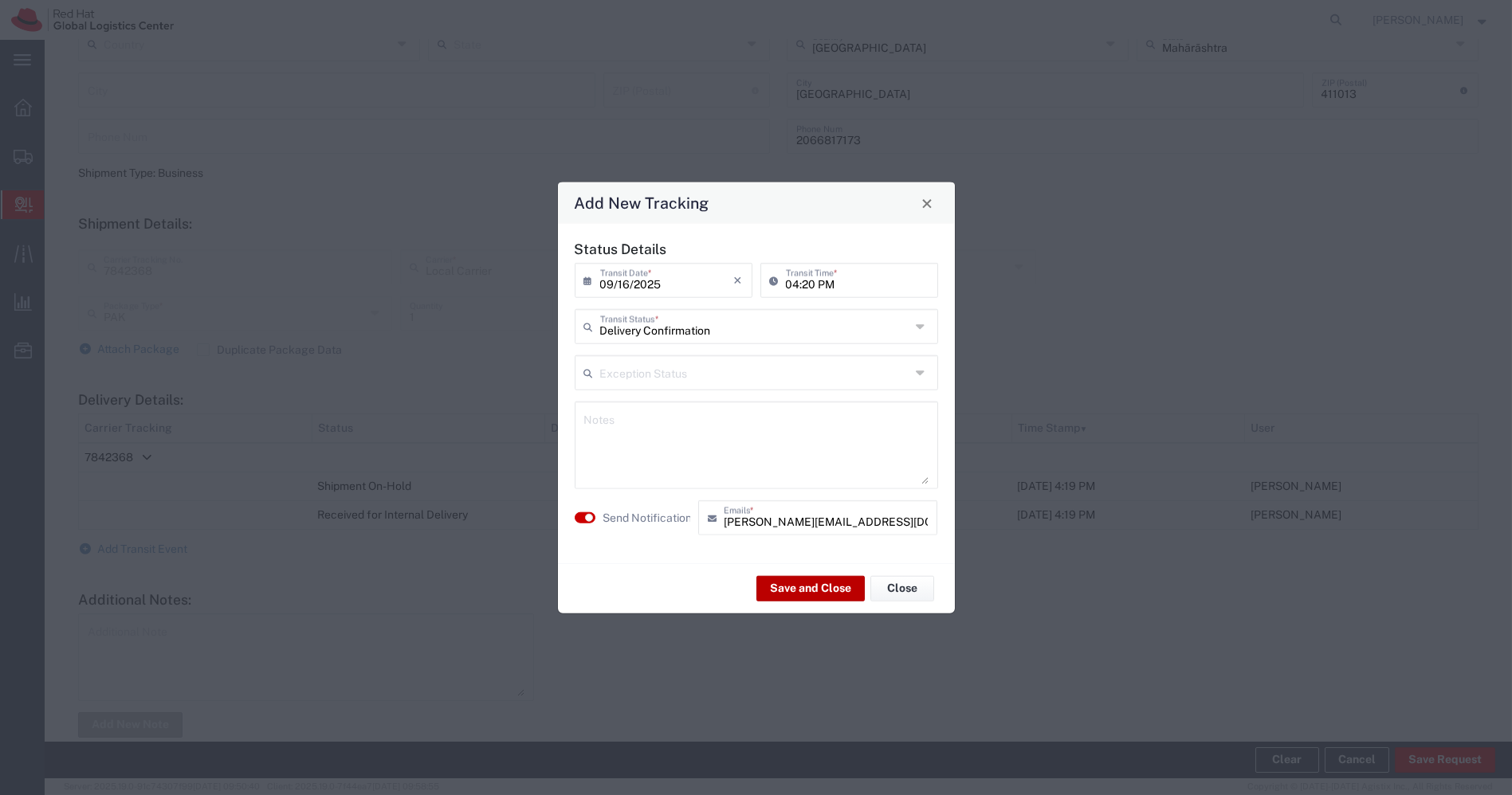
click at [792, 588] on button "Save and Close" at bounding box center [810, 588] width 109 height 26
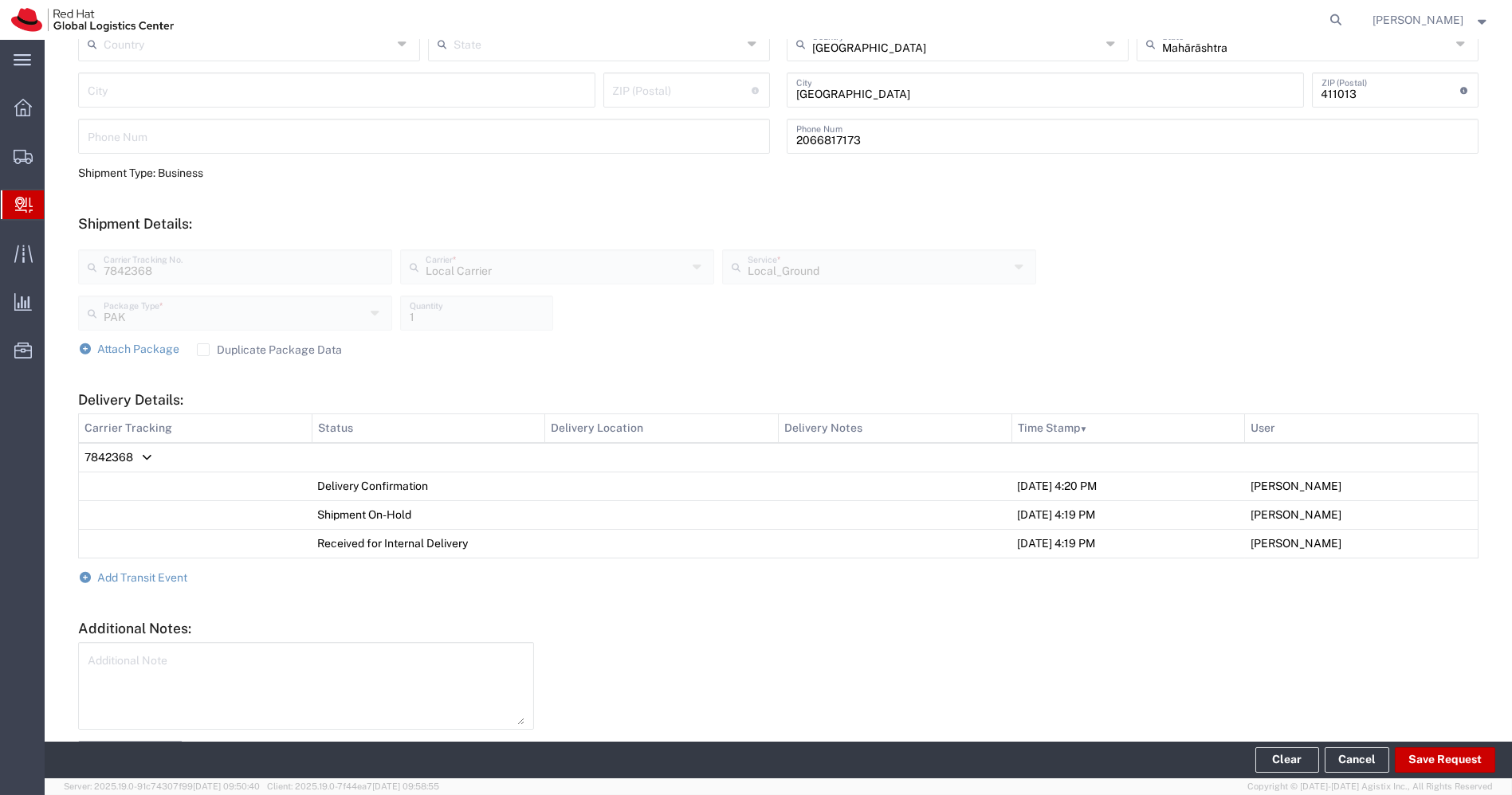
scroll to position [0, 0]
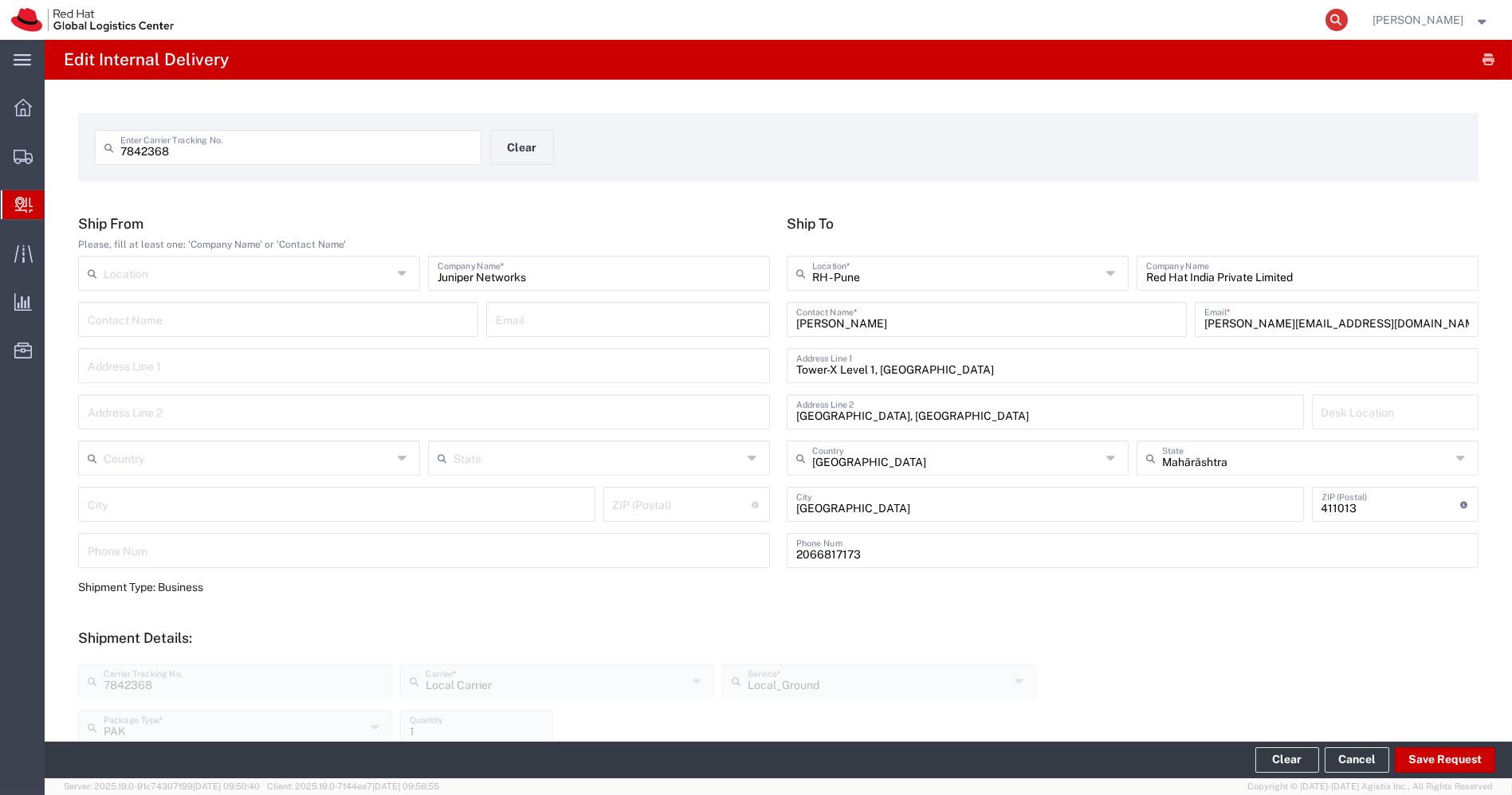
click at [1348, 22] on icon at bounding box center [1336, 20] width 22 height 22
paste input "56789762"
type input "56789762"
